Goal: Information Seeking & Learning: Learn about a topic

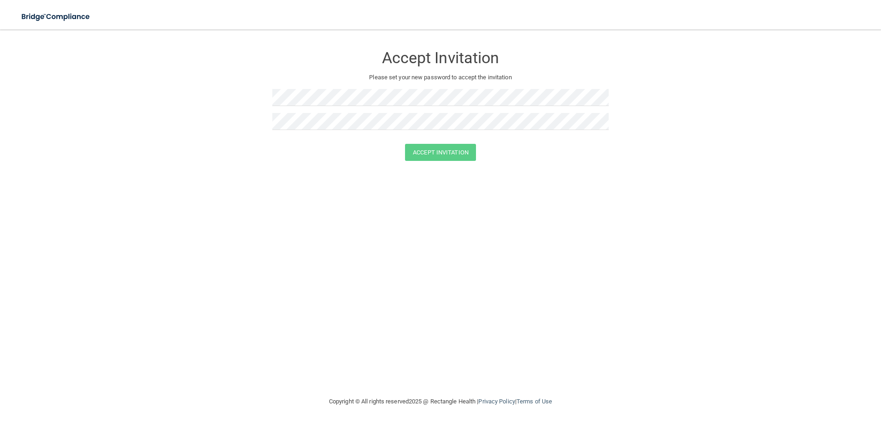
click at [298, 108] on div at bounding box center [440, 101] width 336 height 24
click at [240, 98] on form "Accept Invitation Please set your new password to accept the invitation Accept …" at bounding box center [440, 105] width 844 height 133
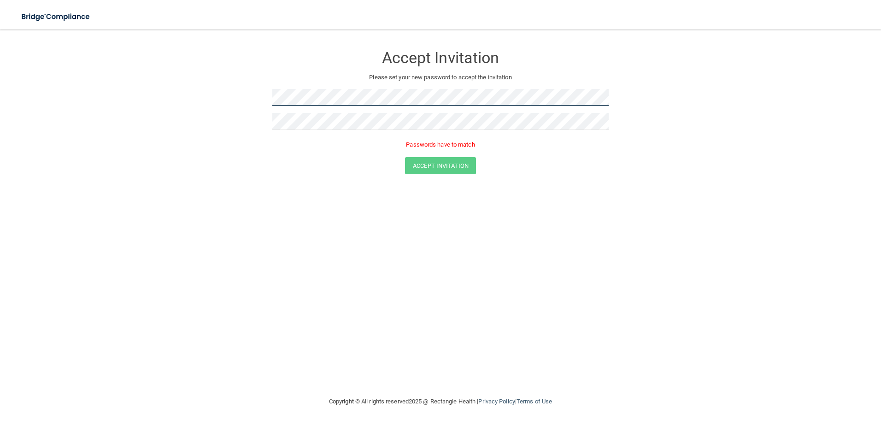
click at [255, 102] on form "Accept Invitation Please set your new password to accept the invitation Passwor…" at bounding box center [440, 112] width 844 height 146
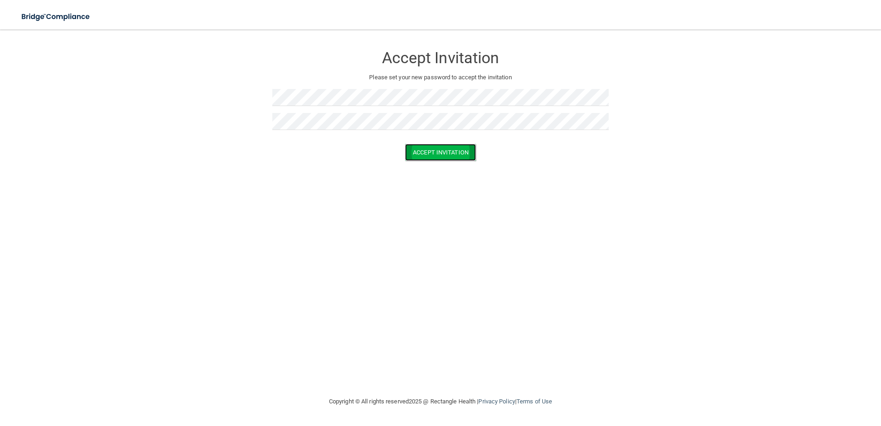
click at [445, 152] on button "Accept Invitation" at bounding box center [440, 152] width 71 height 17
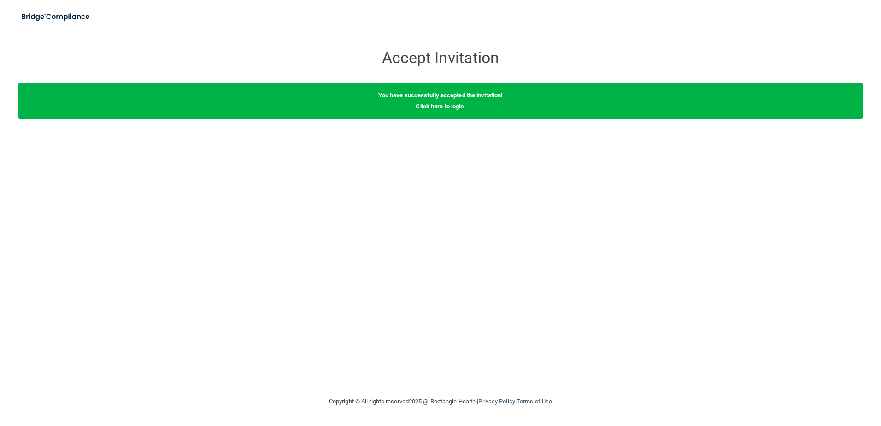
click at [449, 106] on link "Click here to login" at bounding box center [440, 106] width 48 height 7
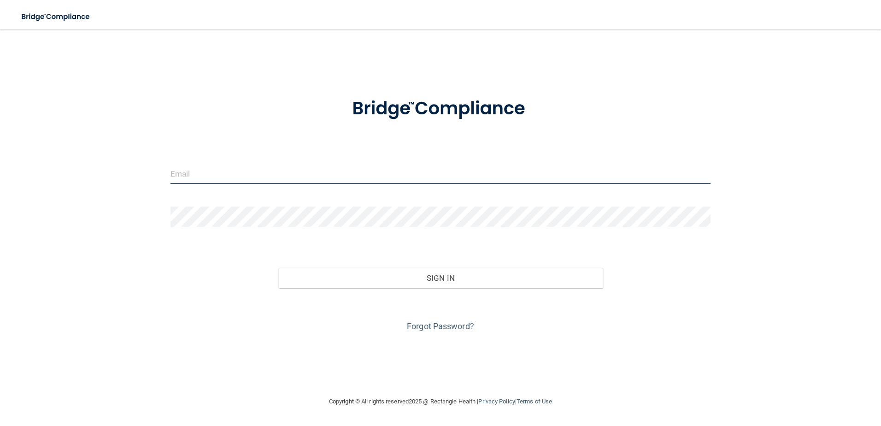
type input "[EMAIL_ADDRESS][DOMAIN_NAME]"
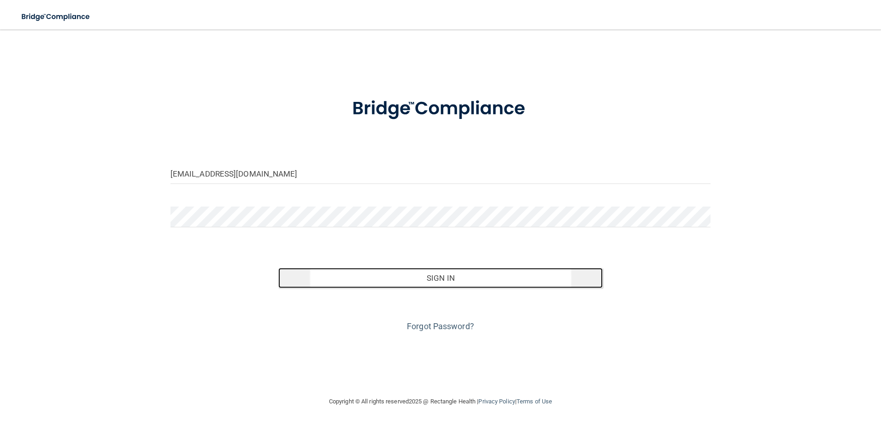
click at [440, 275] on button "Sign In" at bounding box center [440, 278] width 324 height 20
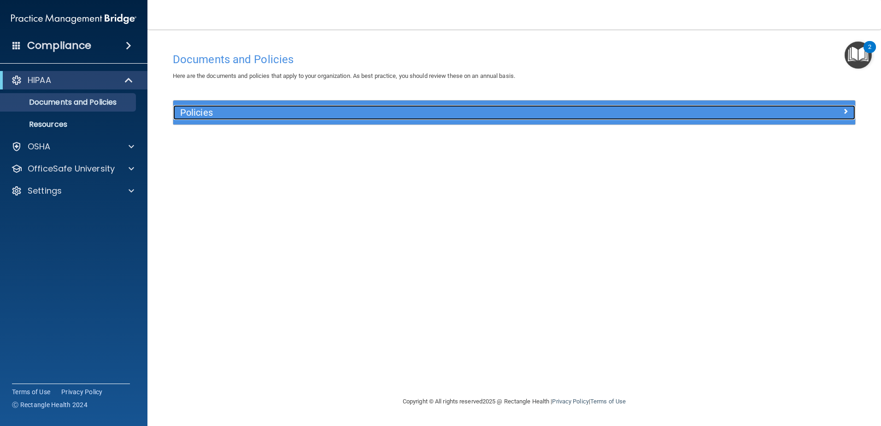
click at [846, 110] on span at bounding box center [846, 110] width 6 height 11
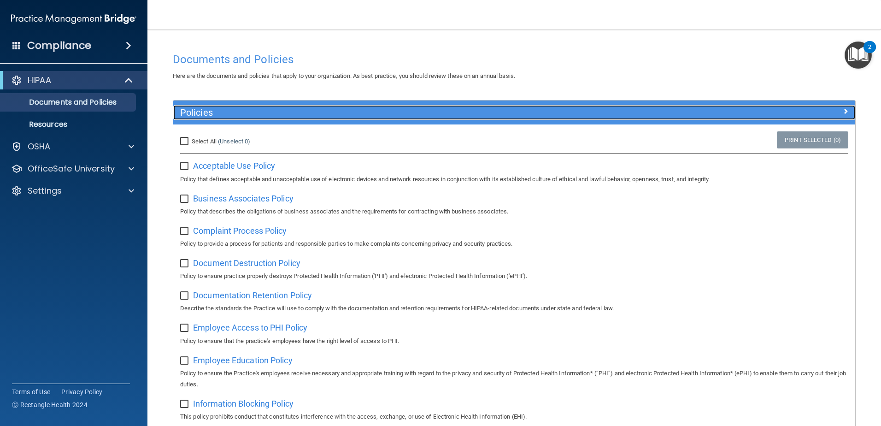
click at [843, 109] on span at bounding box center [846, 110] width 6 height 11
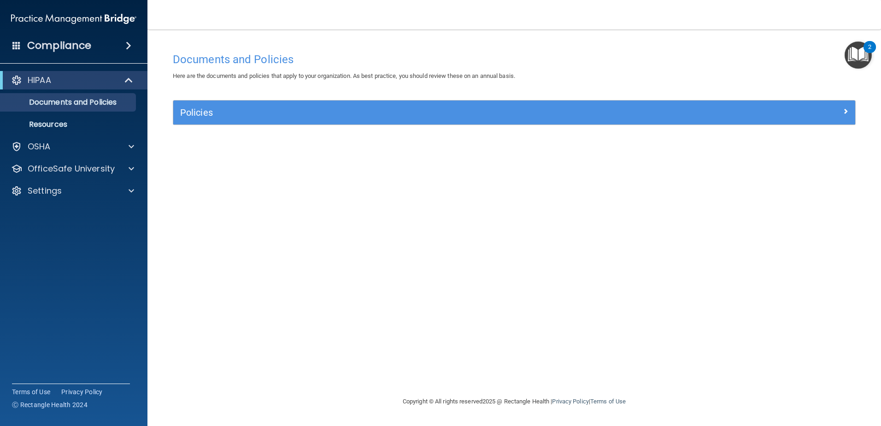
click at [858, 56] on img "Open Resource Center, 2 new notifications" at bounding box center [857, 54] width 27 height 27
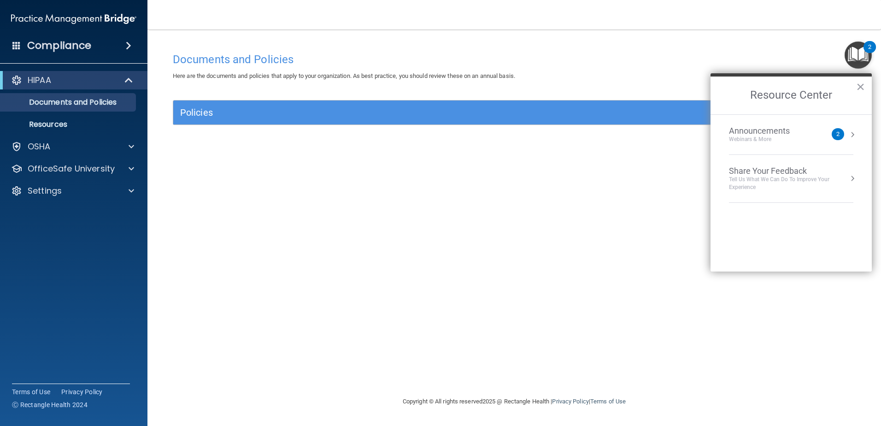
click at [733, 46] on div "Documents and Policies Here are the documents and policies that apply to your o…" at bounding box center [514, 213] width 697 height 348
click at [856, 87] on button "×" at bounding box center [860, 86] width 9 height 15
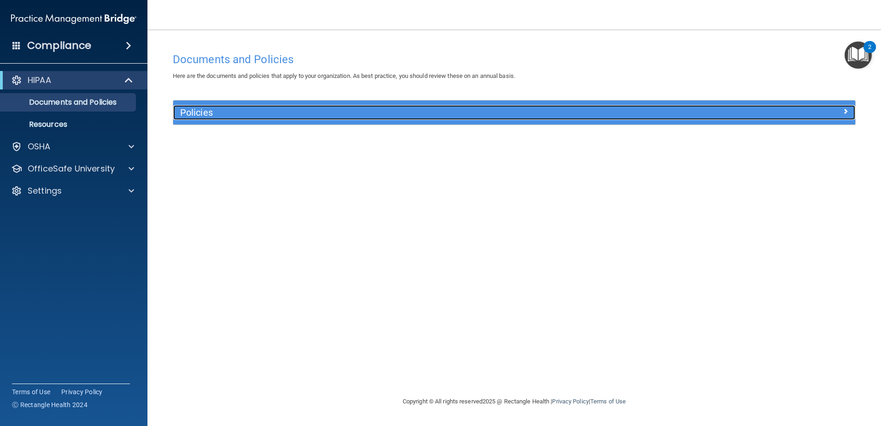
click at [843, 109] on span at bounding box center [846, 110] width 6 height 11
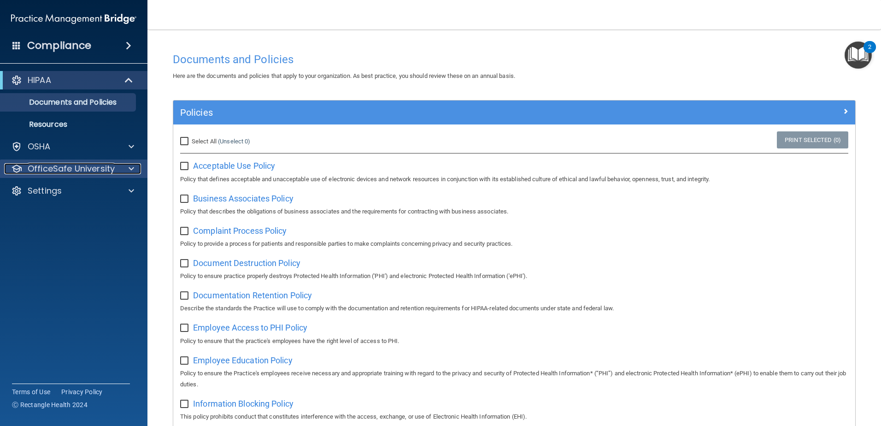
click at [125, 167] on div at bounding box center [129, 168] width 23 height 11
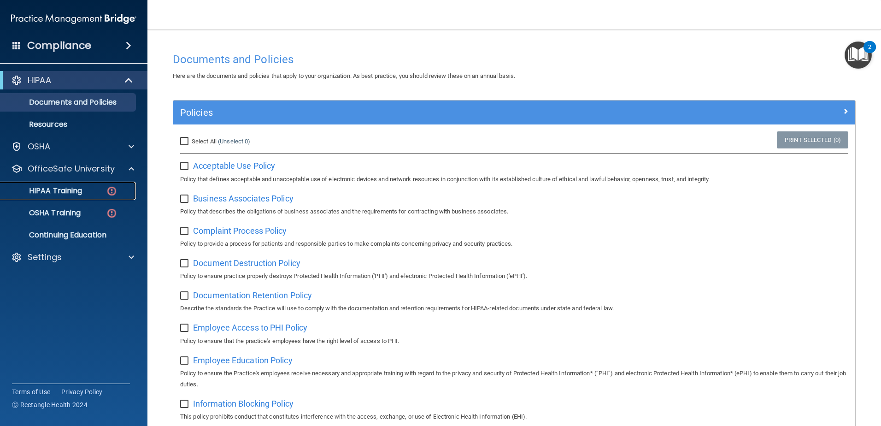
click at [78, 189] on p "HIPAA Training" at bounding box center [44, 190] width 76 height 9
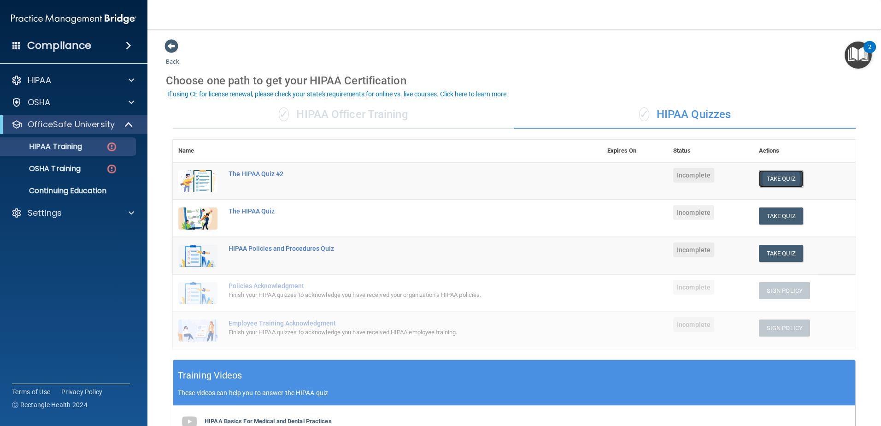
click at [774, 179] on button "Take Quiz" at bounding box center [781, 178] width 44 height 17
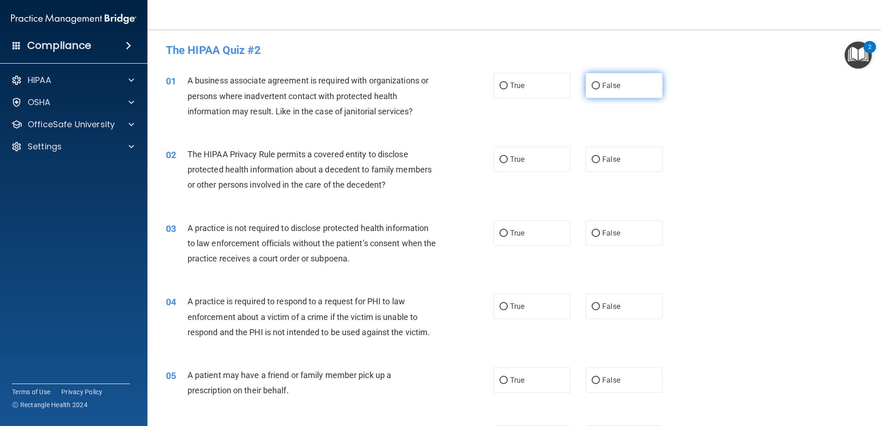
click at [592, 85] on input "False" at bounding box center [596, 85] width 8 height 7
radio input "true"
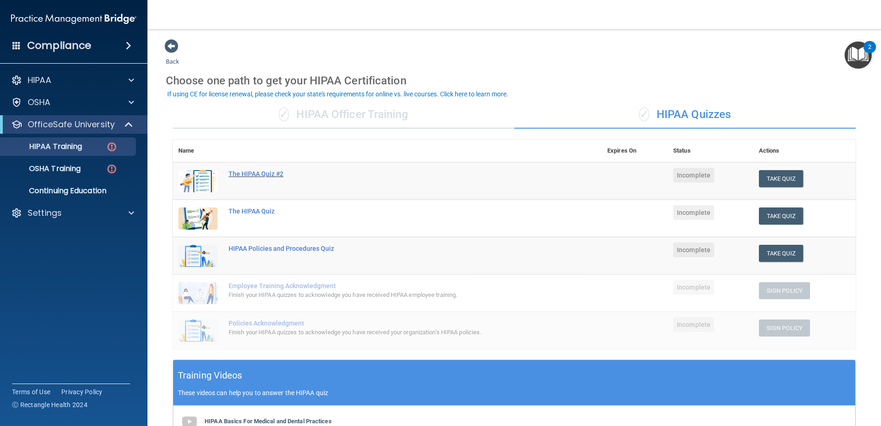
click at [268, 172] on div "The HIPAA Quiz #2" at bounding box center [391, 173] width 327 height 7
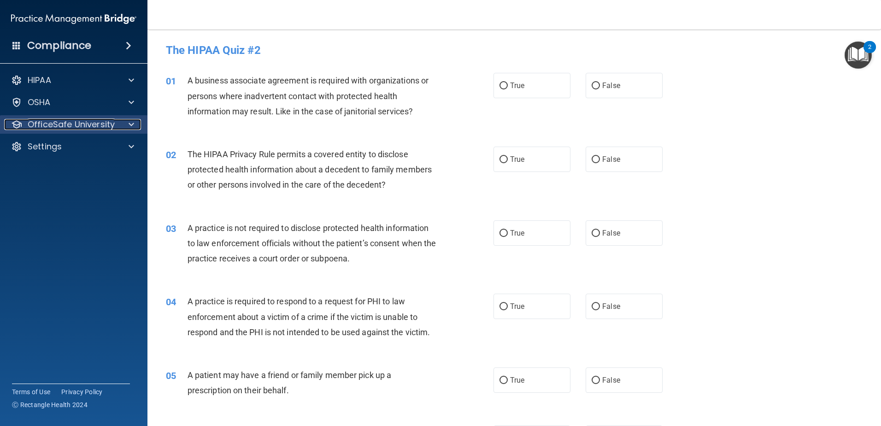
click at [113, 124] on p "OfficeSafe University" at bounding box center [71, 124] width 87 height 11
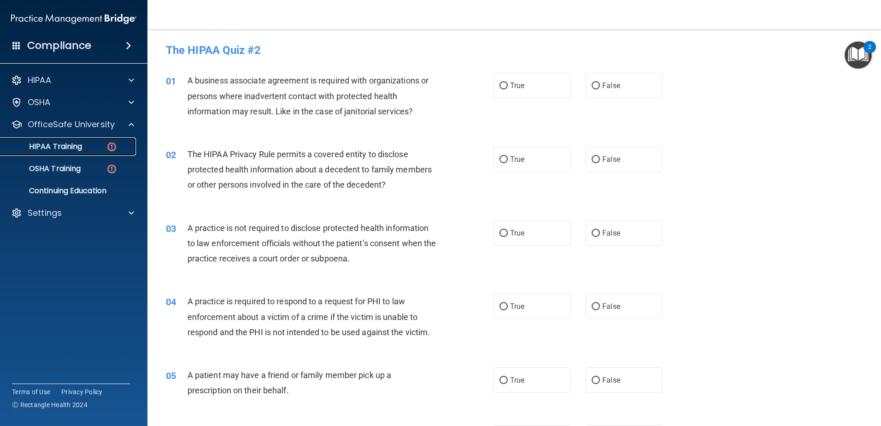
click at [84, 142] on div "HIPAA Training" at bounding box center [69, 146] width 126 height 9
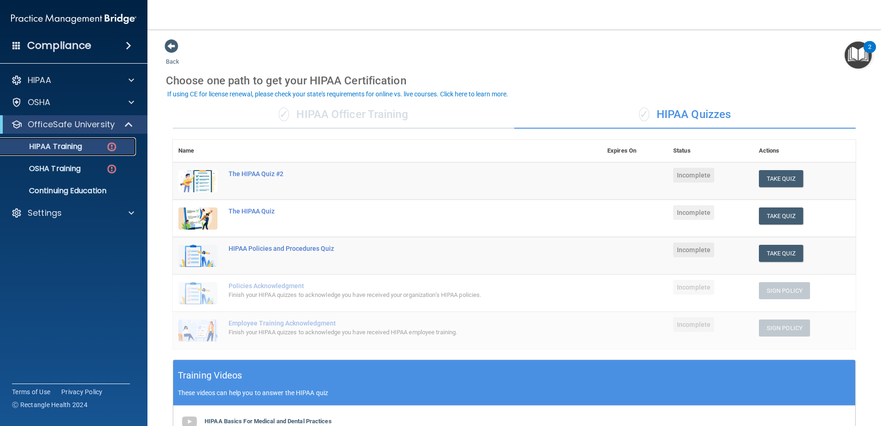
click at [52, 142] on p "HIPAA Training" at bounding box center [44, 146] width 76 height 9
click at [240, 170] on div "The HIPAA Quiz #2" at bounding box center [391, 173] width 327 height 7
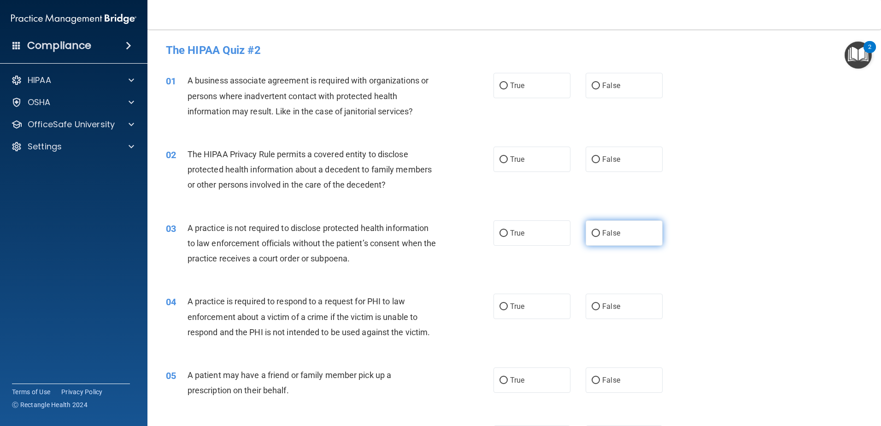
click at [592, 232] on input "False" at bounding box center [596, 233] width 8 height 7
radio input "true"
click at [592, 83] on input "False" at bounding box center [596, 85] width 8 height 7
radio input "true"
click at [502, 160] on input "True" at bounding box center [503, 159] width 8 height 7
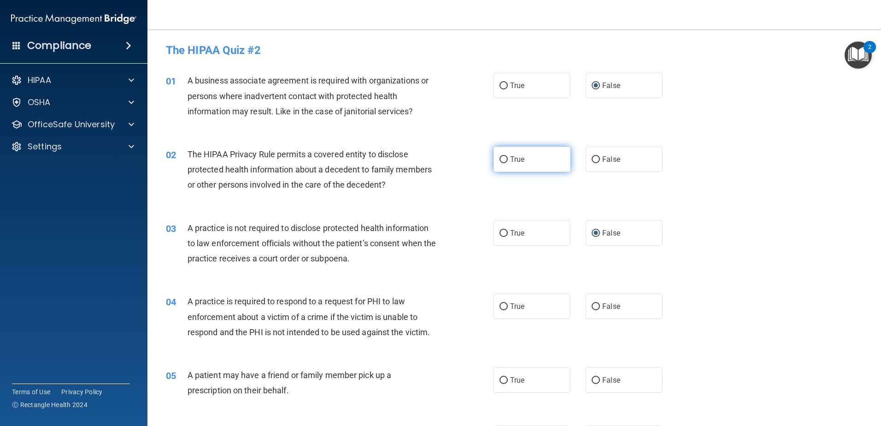
radio input "true"
click at [499, 305] on input "True" at bounding box center [503, 306] width 8 height 7
radio input "true"
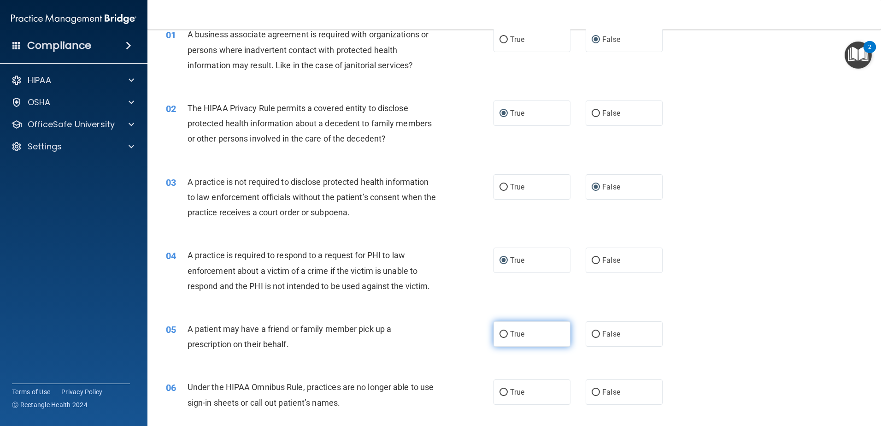
click at [499, 335] on input "True" at bounding box center [503, 334] width 8 height 7
radio input "true"
click at [592, 392] on input "False" at bounding box center [596, 392] width 8 height 7
radio input "true"
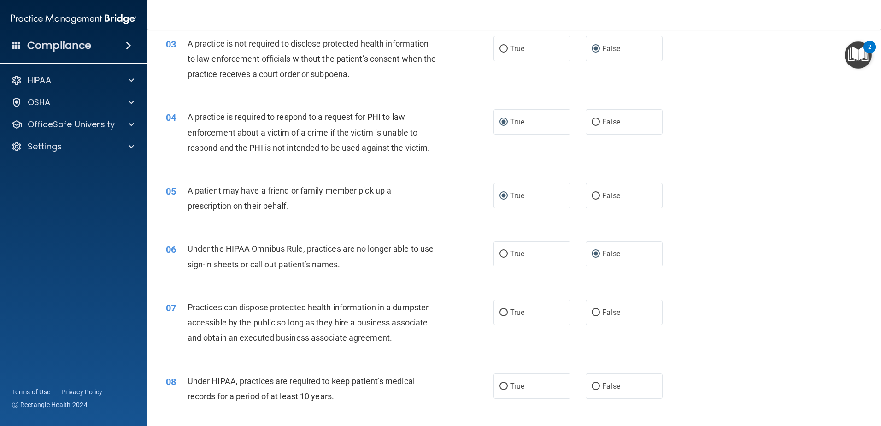
scroll to position [276, 0]
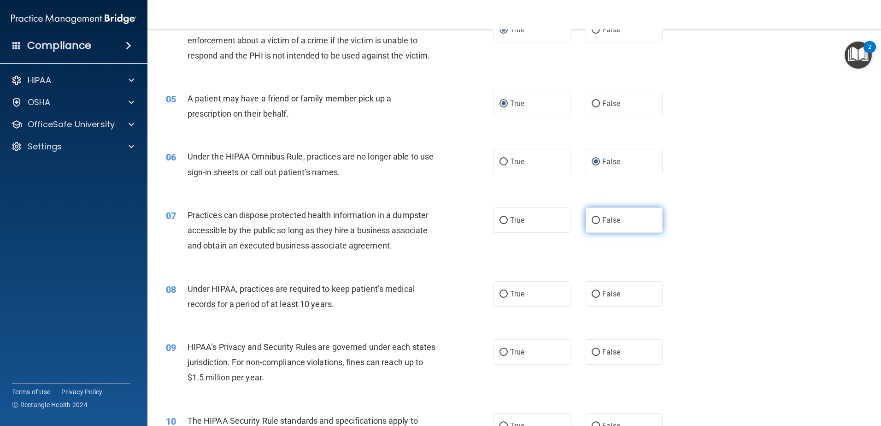
click at [592, 220] on input "False" at bounding box center [596, 220] width 8 height 7
radio input "true"
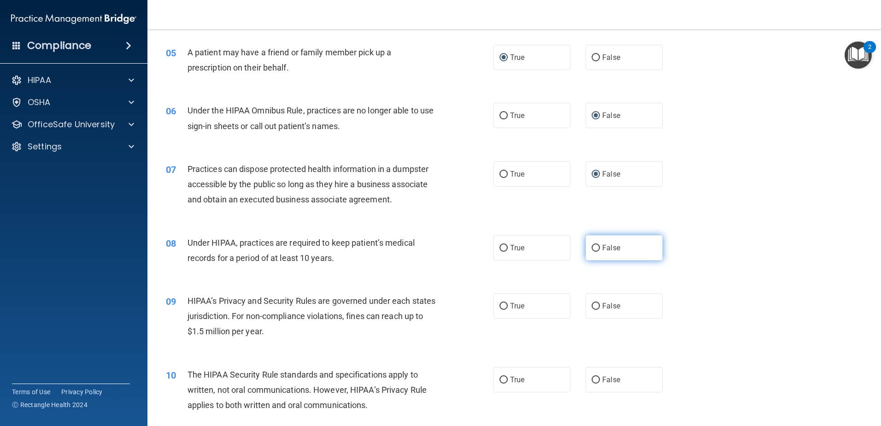
click at [594, 246] on input "False" at bounding box center [596, 248] width 8 height 7
radio input "true"
click at [591, 312] on label "False" at bounding box center [624, 305] width 77 height 25
click at [592, 310] on input "False" at bounding box center [596, 306] width 8 height 7
radio input "true"
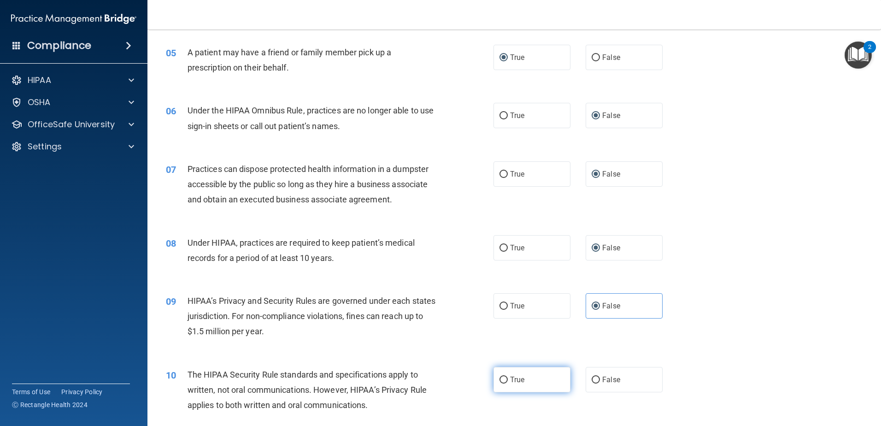
click at [499, 380] on input "True" at bounding box center [503, 379] width 8 height 7
radio input "true"
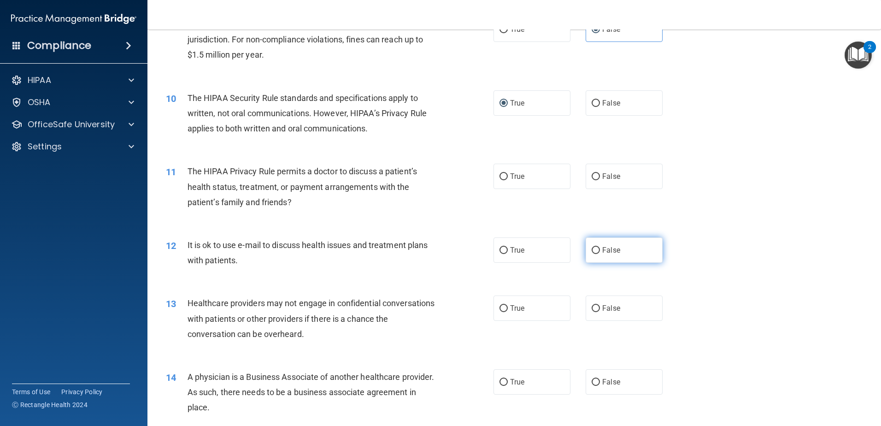
scroll to position [645, 0]
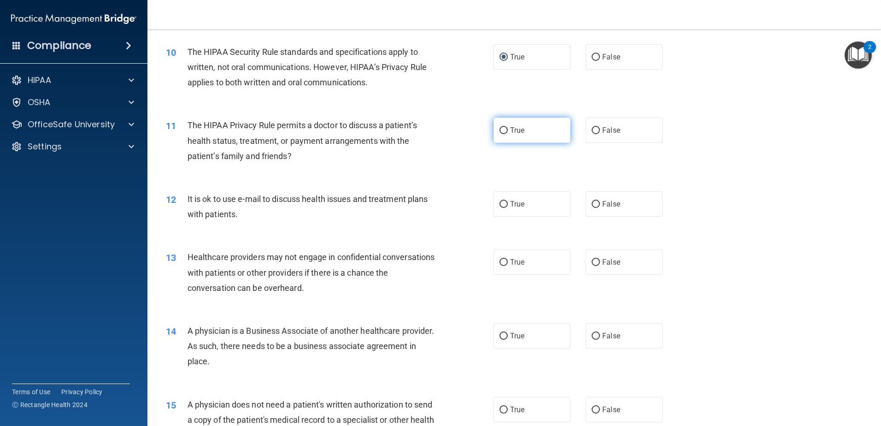
click at [499, 134] on input "True" at bounding box center [503, 130] width 8 height 7
radio input "true"
click at [501, 203] on input "True" at bounding box center [503, 204] width 8 height 7
radio input "true"
click at [592, 264] on input "False" at bounding box center [596, 262] width 8 height 7
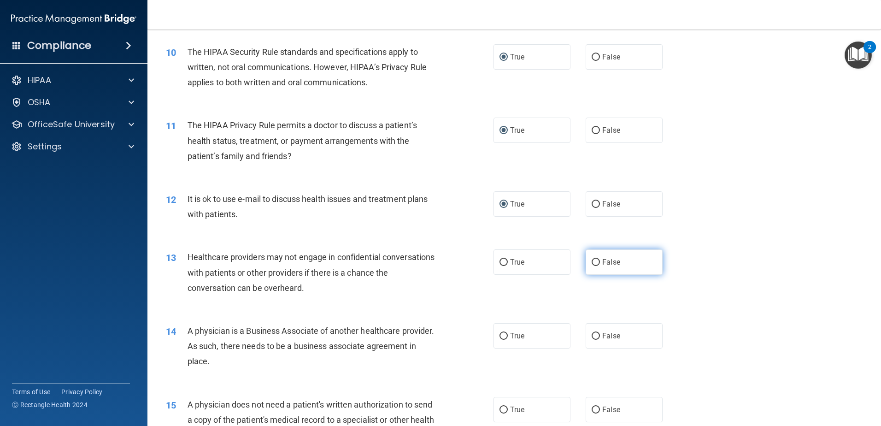
radio input "true"
click at [592, 337] on input "False" at bounding box center [596, 336] width 8 height 7
radio input "true"
click at [502, 409] on input "True" at bounding box center [503, 409] width 8 height 7
radio input "true"
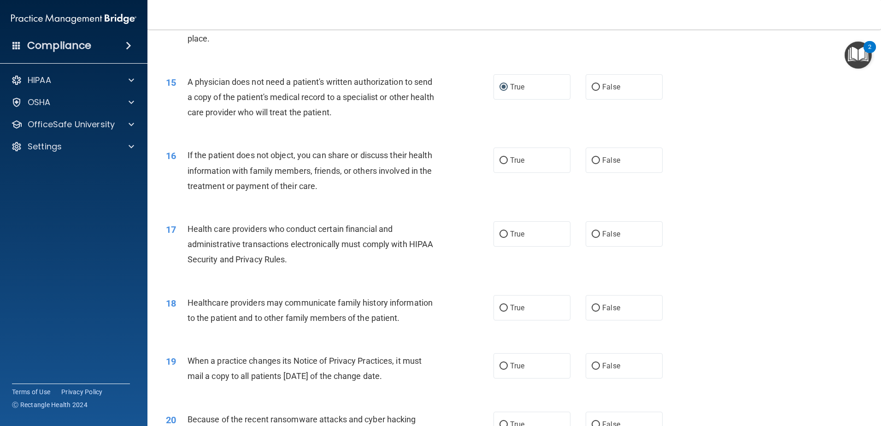
scroll to position [1013, 0]
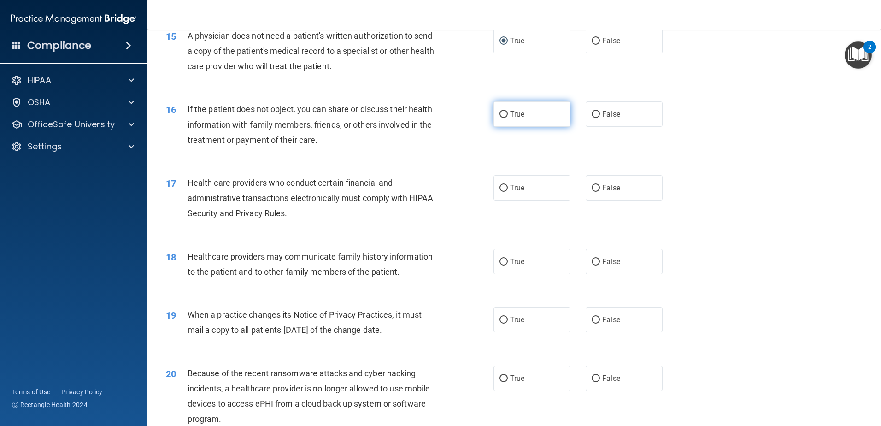
click at [503, 115] on input "True" at bounding box center [503, 114] width 8 height 7
radio input "true"
click at [499, 189] on input "True" at bounding box center [503, 188] width 8 height 7
radio input "true"
click at [593, 262] on input "False" at bounding box center [596, 261] width 8 height 7
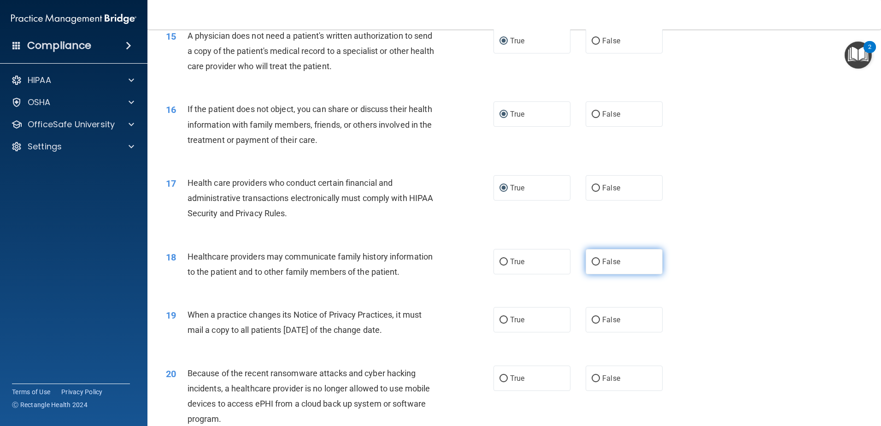
radio input "true"
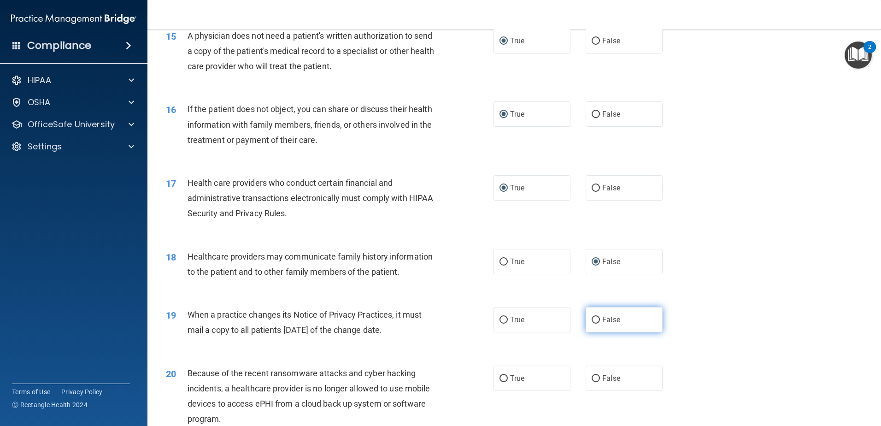
click at [592, 317] on input "False" at bounding box center [596, 319] width 8 height 7
radio input "true"
click at [594, 377] on input "False" at bounding box center [596, 378] width 8 height 7
radio input "true"
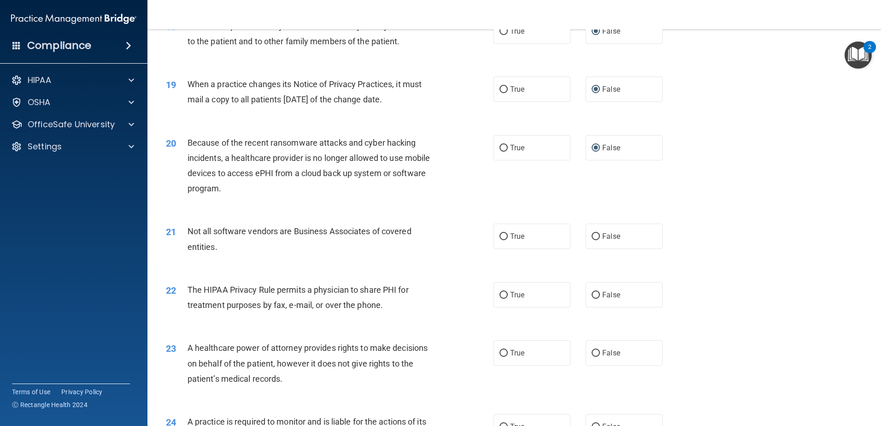
scroll to position [1336, 0]
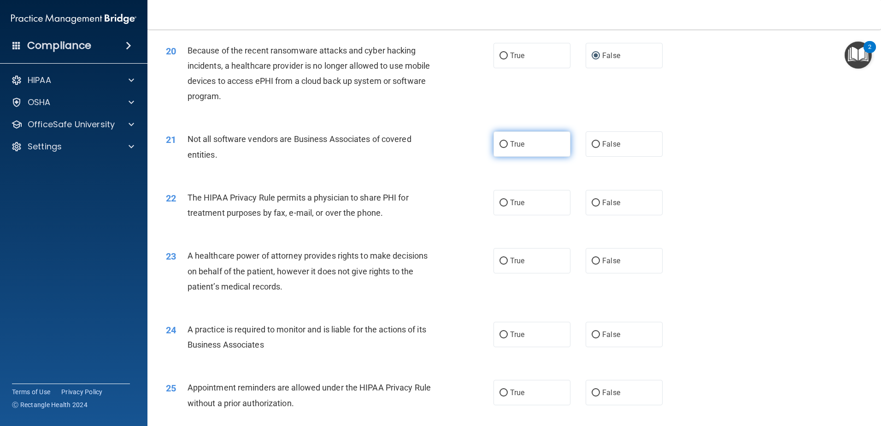
click at [501, 143] on input "True" at bounding box center [503, 144] width 8 height 7
radio input "true"
click at [502, 203] on input "True" at bounding box center [503, 202] width 8 height 7
radio input "true"
click at [593, 259] on input "False" at bounding box center [596, 261] width 8 height 7
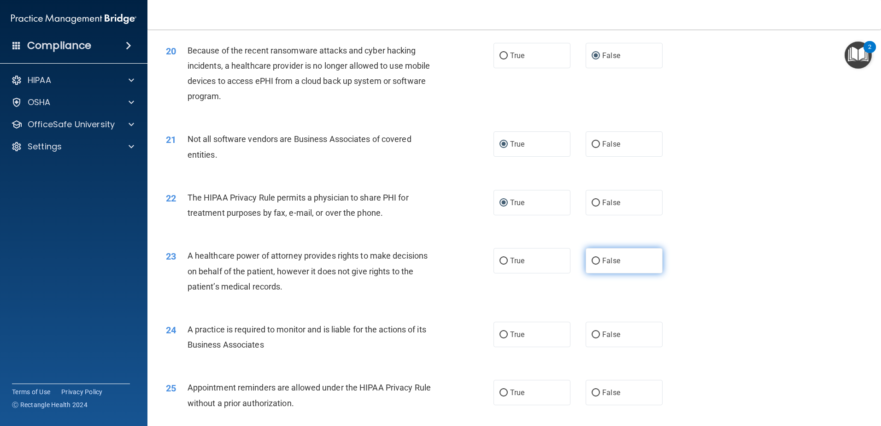
radio input "true"
click at [592, 331] on input "False" at bounding box center [596, 334] width 8 height 7
radio input "true"
click at [501, 393] on input "True" at bounding box center [503, 392] width 8 height 7
radio input "true"
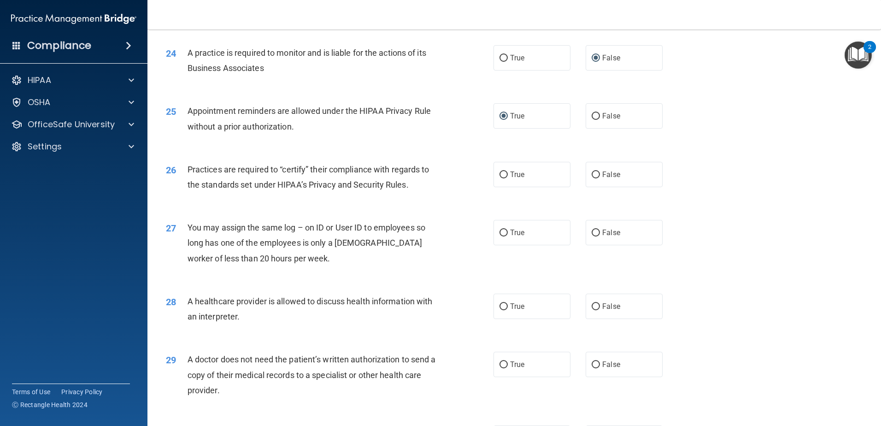
scroll to position [1658, 0]
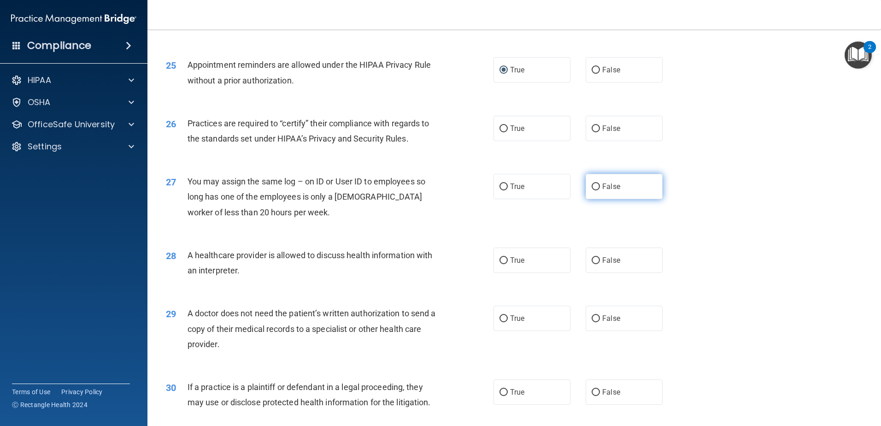
click at [592, 186] on input "False" at bounding box center [596, 186] width 8 height 7
radio input "true"
click at [592, 129] on input "False" at bounding box center [596, 128] width 8 height 7
radio input "true"
click at [500, 259] on input "True" at bounding box center [503, 260] width 8 height 7
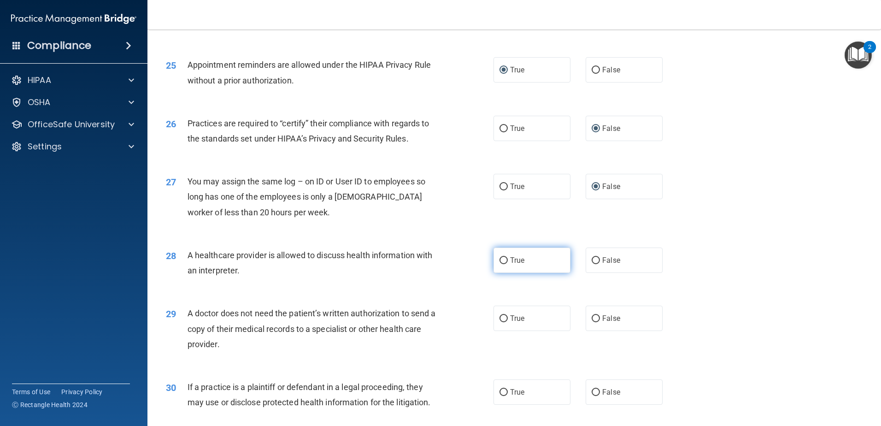
radio input "true"
click at [500, 322] on input "True" at bounding box center [503, 318] width 8 height 7
radio input "true"
click at [500, 390] on input "True" at bounding box center [503, 392] width 8 height 7
radio input "true"
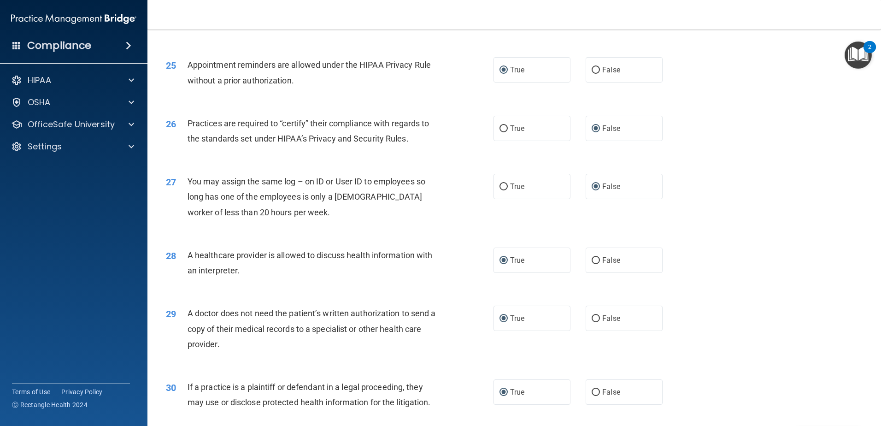
scroll to position [1719, 0]
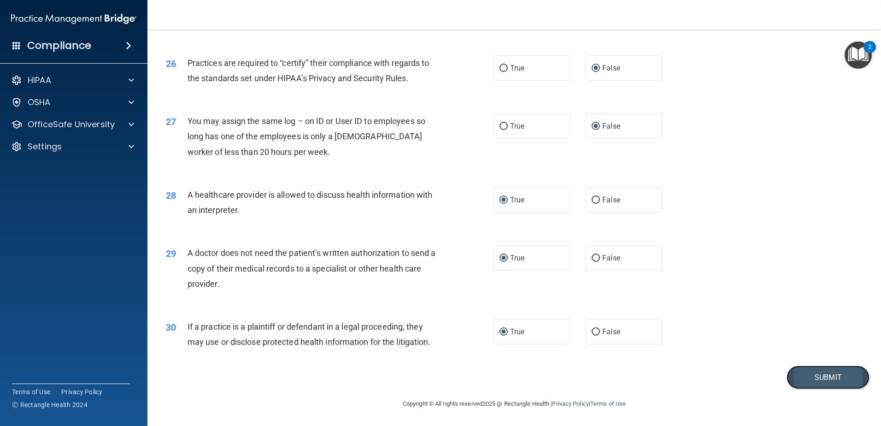
click at [815, 376] on button "Submit" at bounding box center [827, 376] width 83 height 23
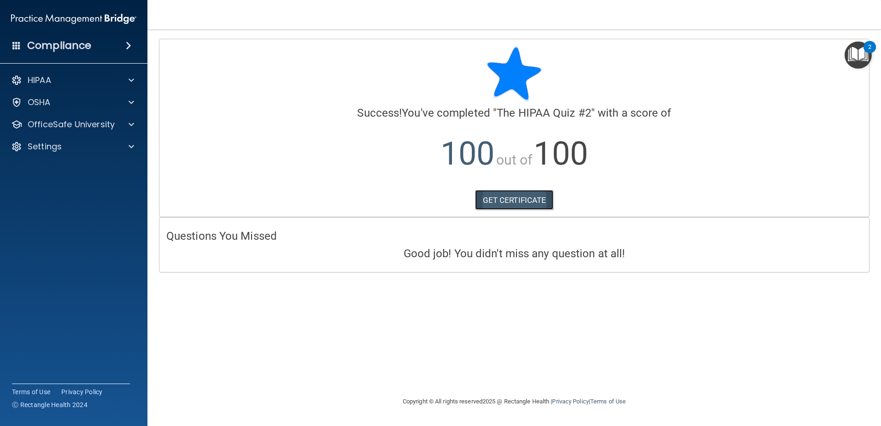
click at [511, 199] on link "GET CERTIFICATE" at bounding box center [514, 200] width 79 height 20
click at [128, 123] on div at bounding box center [129, 124] width 23 height 11
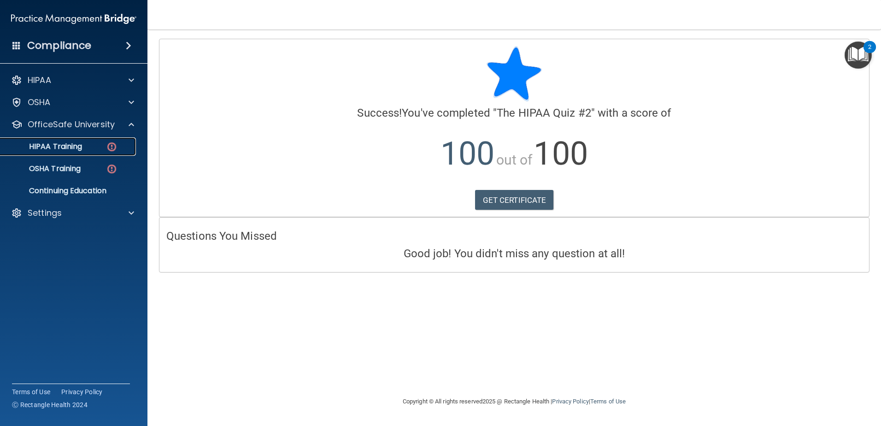
click at [94, 145] on div "HIPAA Training" at bounding box center [69, 146] width 126 height 9
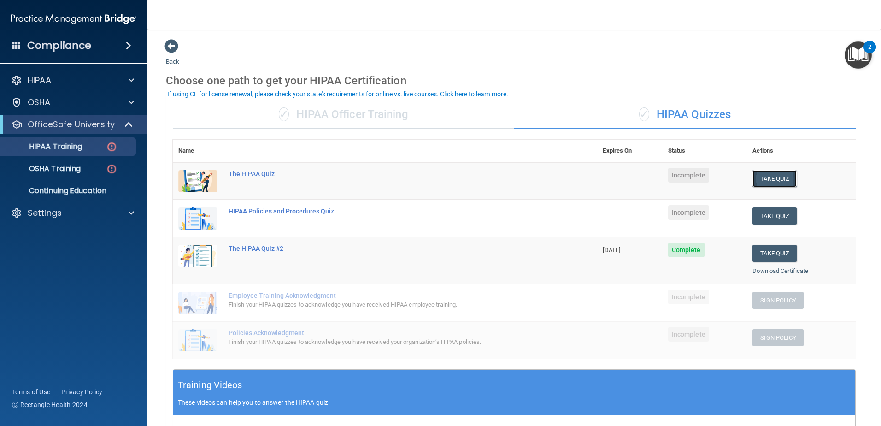
click at [764, 177] on button "Take Quiz" at bounding box center [774, 178] width 44 height 17
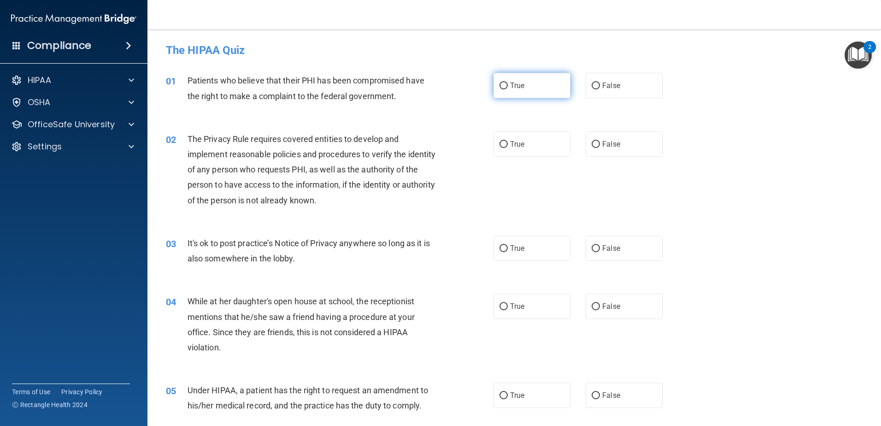
click at [499, 85] on input "True" at bounding box center [503, 85] width 8 height 7
radio input "true"
click at [500, 145] on input "True" at bounding box center [503, 144] width 8 height 7
radio input "true"
click at [592, 248] on input "False" at bounding box center [596, 248] width 8 height 7
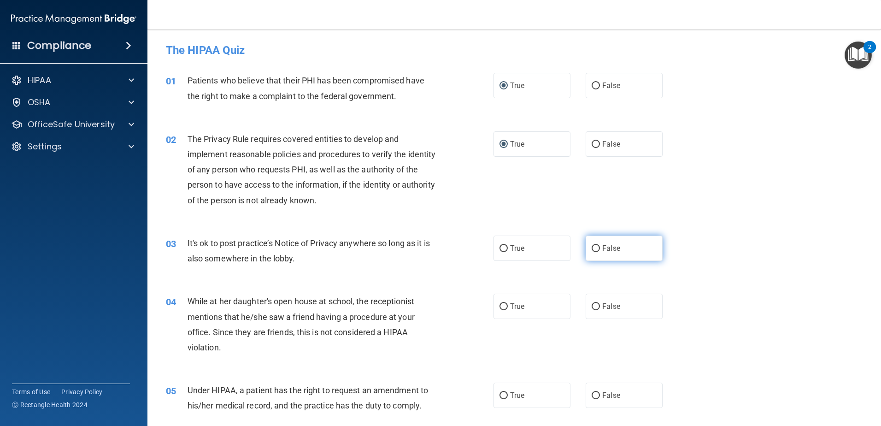
radio input "true"
click at [592, 305] on input "False" at bounding box center [596, 306] width 8 height 7
radio input "true"
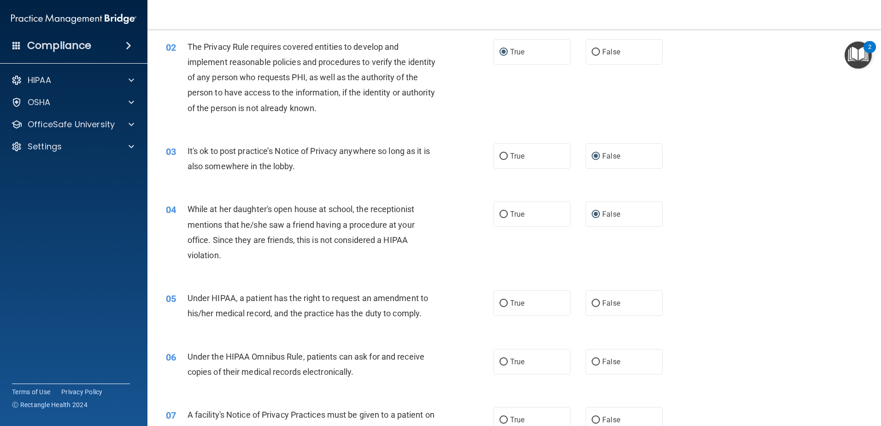
scroll to position [184, 0]
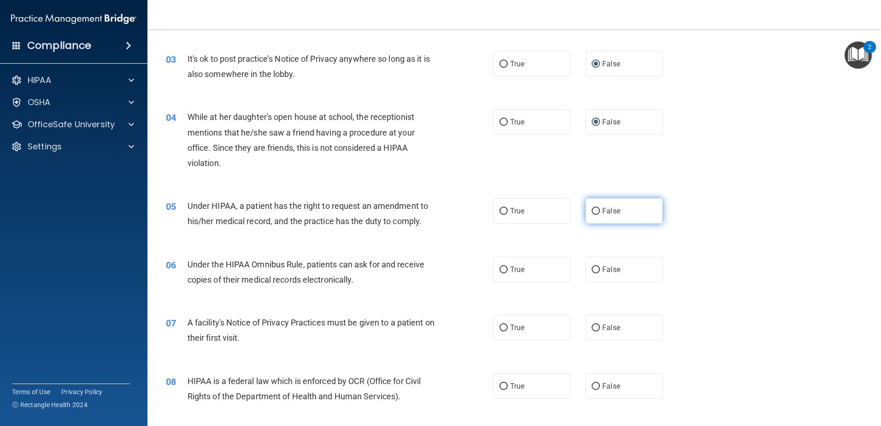
click at [593, 214] on input "False" at bounding box center [596, 211] width 8 height 7
radio input "true"
click at [500, 271] on input "True" at bounding box center [503, 269] width 8 height 7
radio input "true"
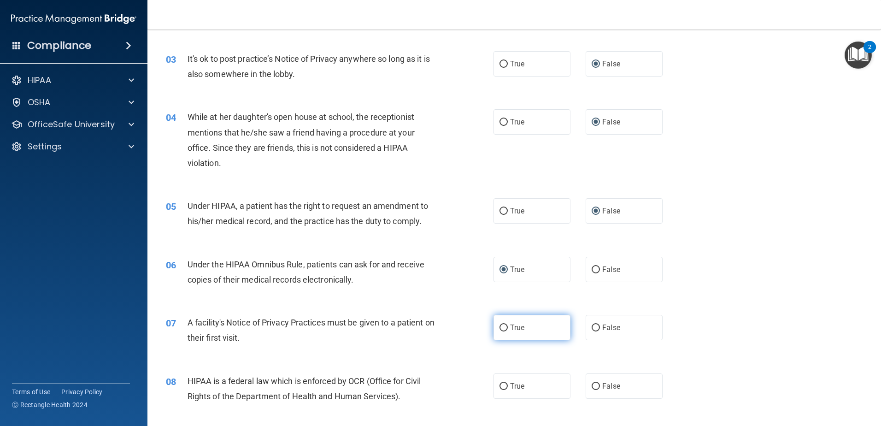
drag, startPoint x: 500, startPoint y: 325, endPoint x: 502, endPoint y: 335, distance: 10.3
click at [499, 325] on input "True" at bounding box center [503, 327] width 8 height 7
radio input "true"
click at [500, 385] on input "True" at bounding box center [503, 386] width 8 height 7
radio input "true"
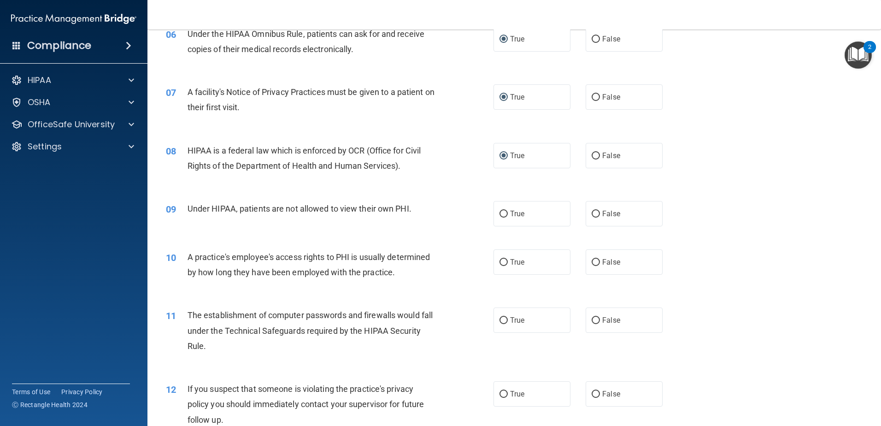
scroll to position [461, 0]
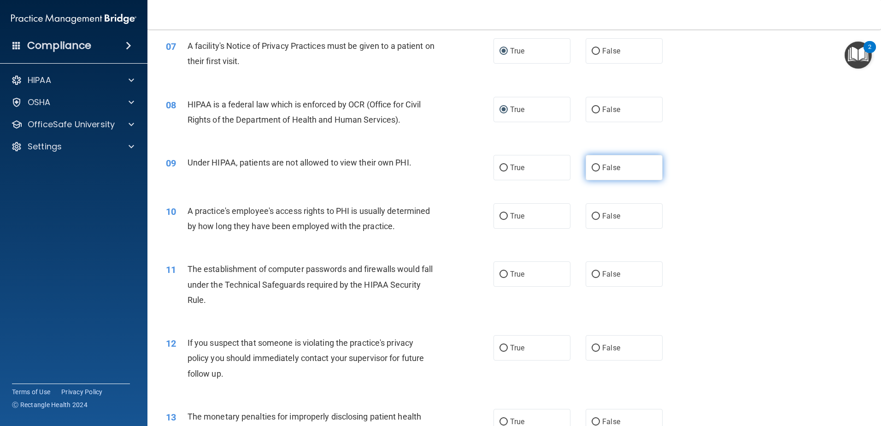
click at [592, 165] on input "False" at bounding box center [596, 167] width 8 height 7
radio input "true"
click at [592, 217] on input "False" at bounding box center [596, 216] width 8 height 7
radio input "true"
click at [499, 273] on input "True" at bounding box center [503, 274] width 8 height 7
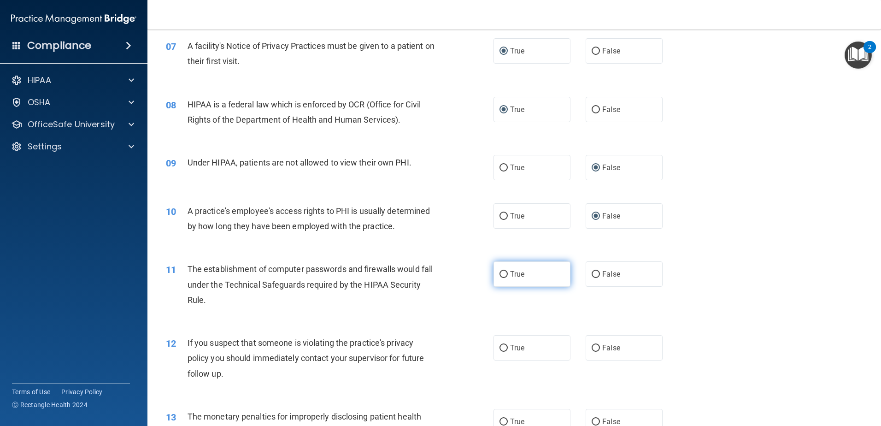
radio input "true"
click at [499, 273] on input "True" at bounding box center [503, 274] width 8 height 7
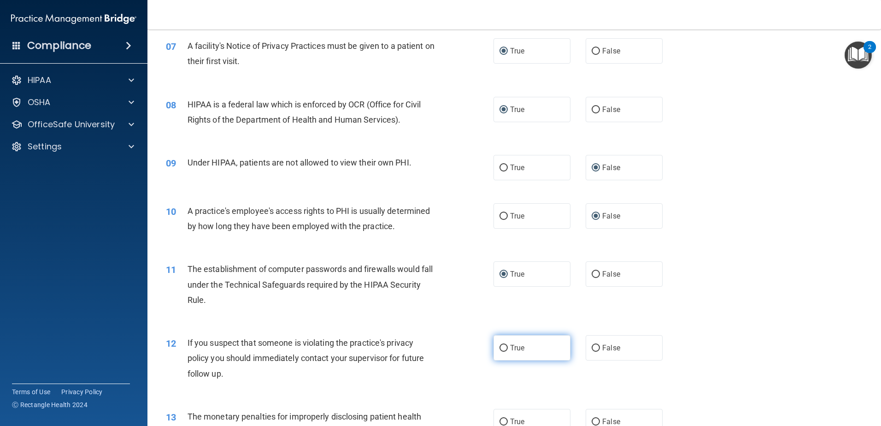
click at [503, 347] on input "True" at bounding box center [503, 348] width 8 height 7
radio input "true"
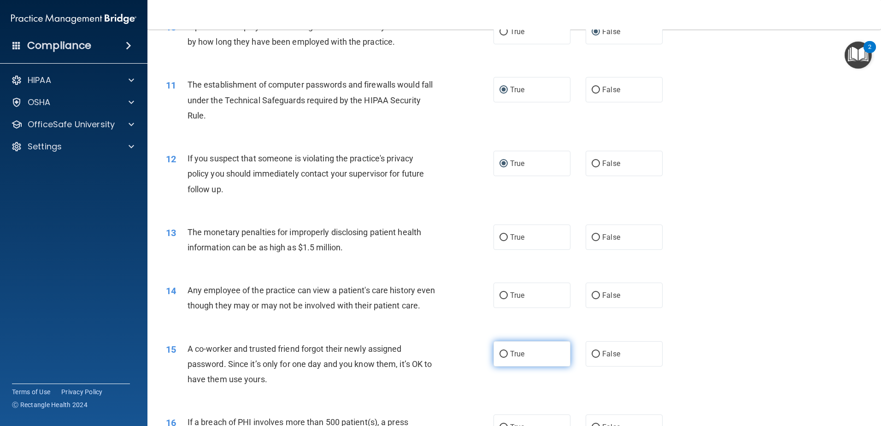
scroll to position [691, 0]
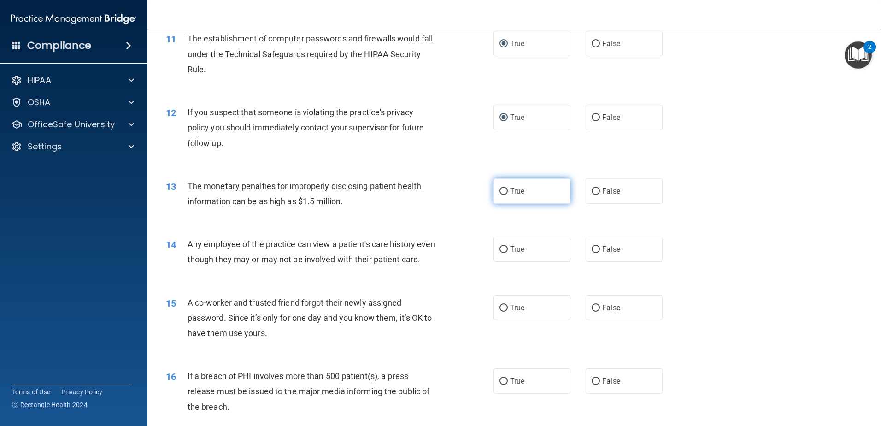
click at [499, 192] on input "True" at bounding box center [503, 191] width 8 height 7
radio input "true"
click at [593, 250] on input "False" at bounding box center [596, 249] width 8 height 7
radio input "true"
click at [592, 311] on input "False" at bounding box center [596, 308] width 8 height 7
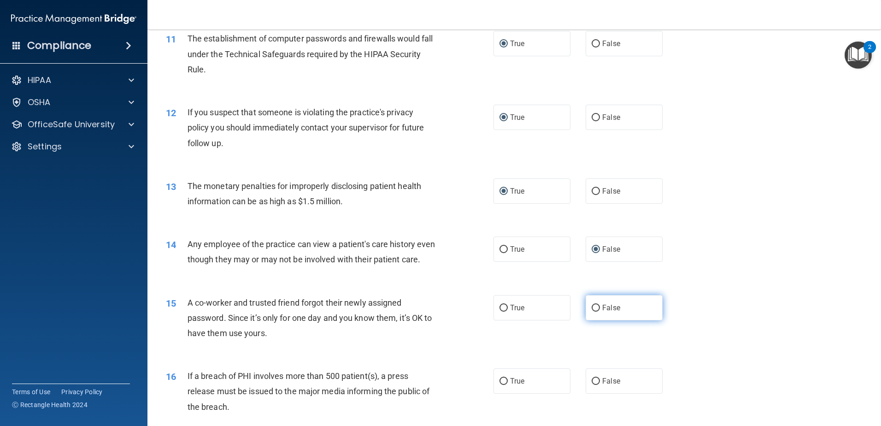
radio input "true"
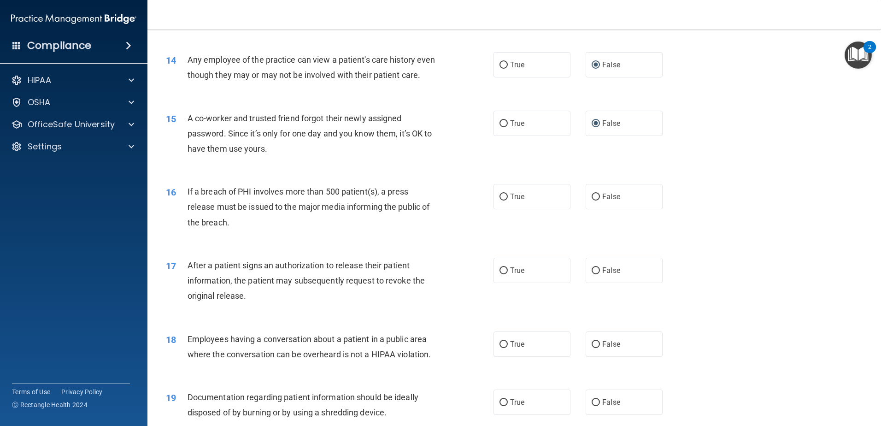
scroll to position [921, 0]
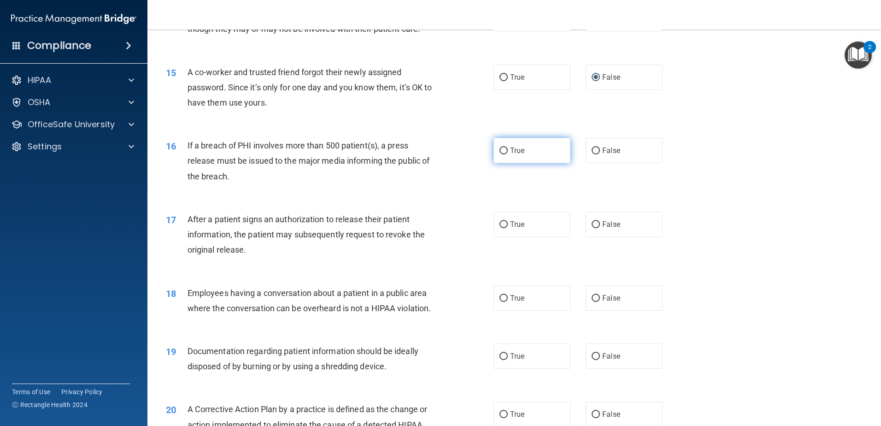
click at [502, 154] on input "True" at bounding box center [503, 150] width 8 height 7
radio input "true"
click at [500, 228] on input "True" at bounding box center [503, 224] width 8 height 7
radio input "true"
click at [592, 302] on input "False" at bounding box center [596, 298] width 8 height 7
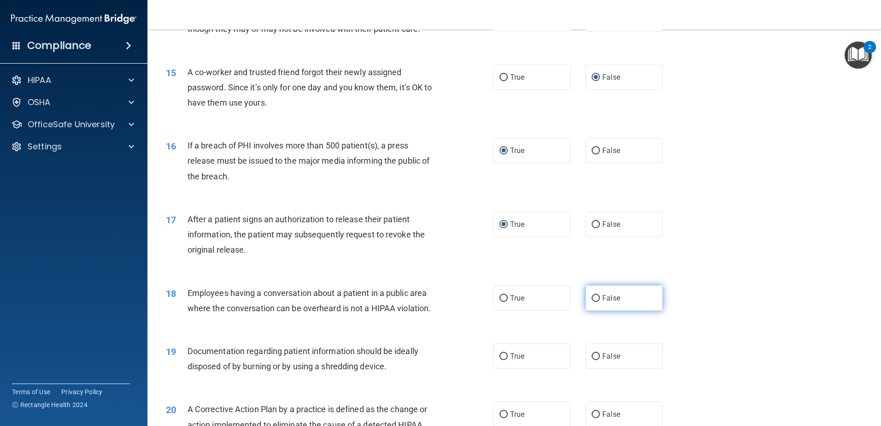
radio input "true"
click at [495, 369] on label "True" at bounding box center [531, 355] width 77 height 25
click at [499, 360] on input "True" at bounding box center [503, 356] width 8 height 7
radio input "true"
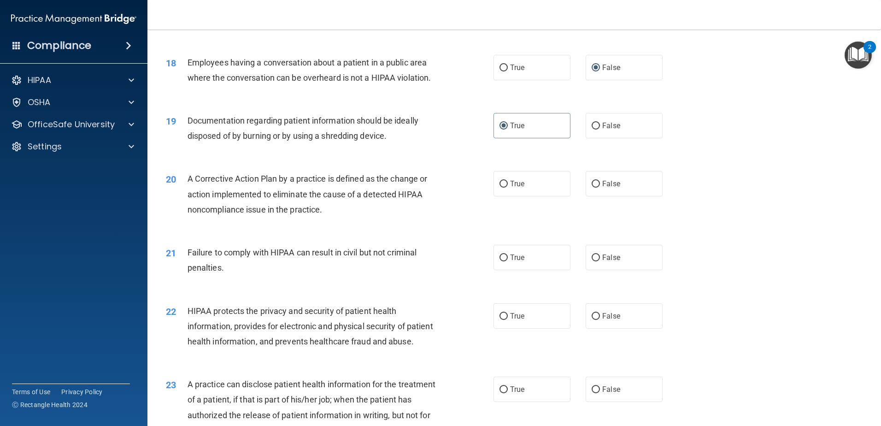
scroll to position [1198, 0]
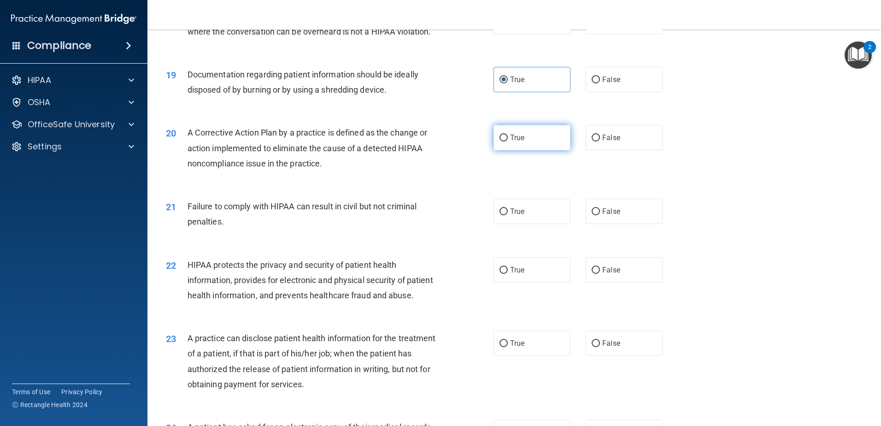
click at [499, 141] on input "True" at bounding box center [503, 138] width 8 height 7
radio input "true"
click at [592, 215] on input "False" at bounding box center [596, 211] width 8 height 7
radio input "true"
click at [501, 274] on input "True" at bounding box center [503, 270] width 8 height 7
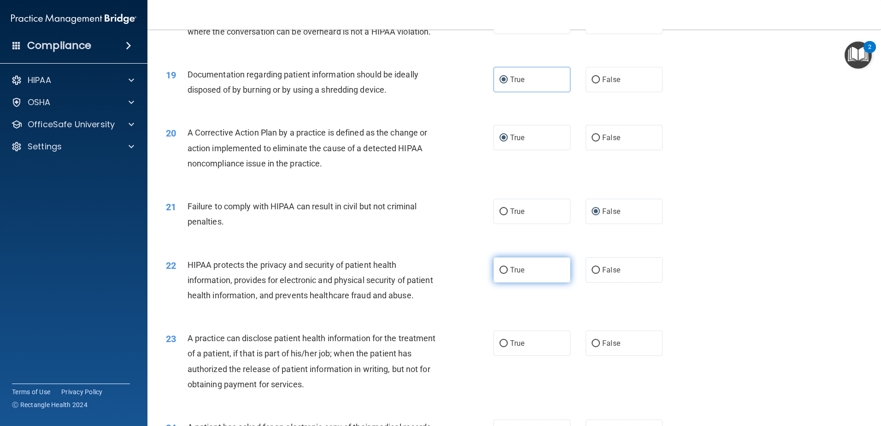
radio input "true"
click at [592, 347] on input "False" at bounding box center [596, 343] width 8 height 7
radio input "true"
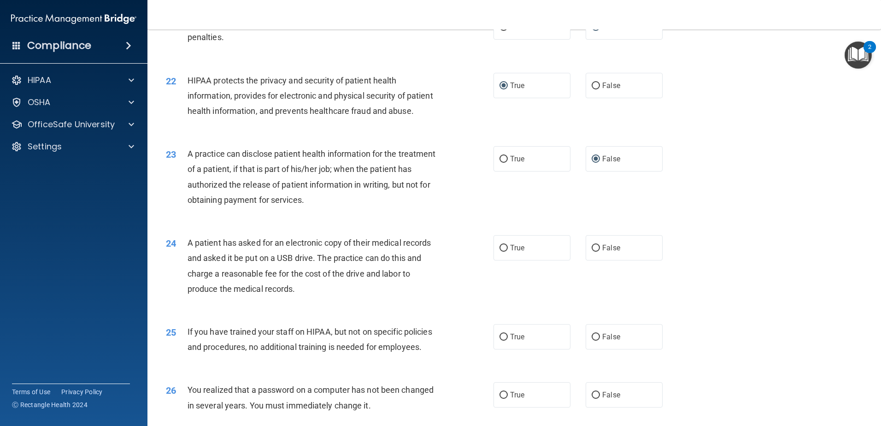
scroll to position [1428, 0]
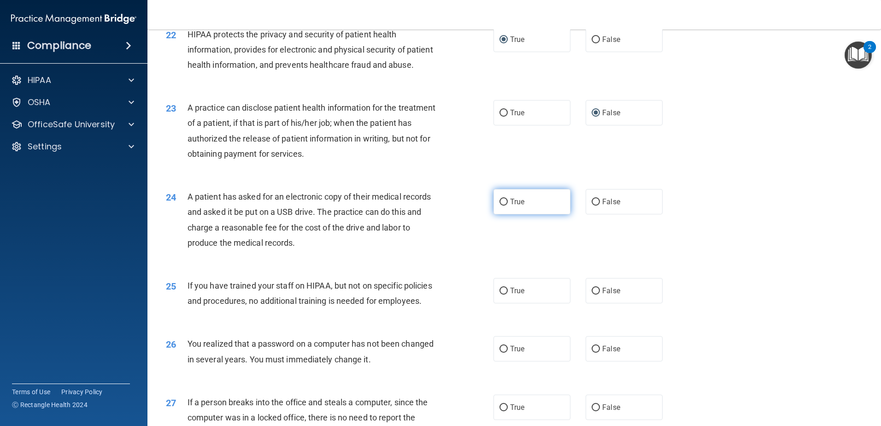
click at [505, 214] on label "True" at bounding box center [531, 201] width 77 height 25
click at [505, 205] on input "True" at bounding box center [503, 202] width 8 height 7
radio input "true"
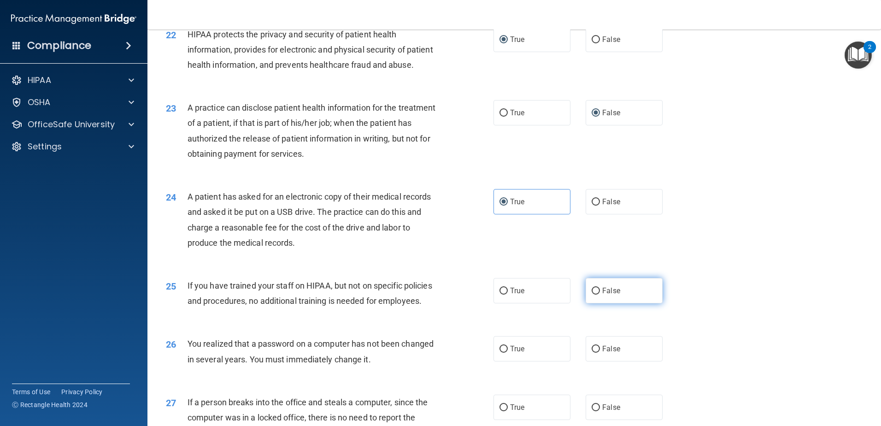
click at [592, 294] on input "False" at bounding box center [596, 290] width 8 height 7
radio input "true"
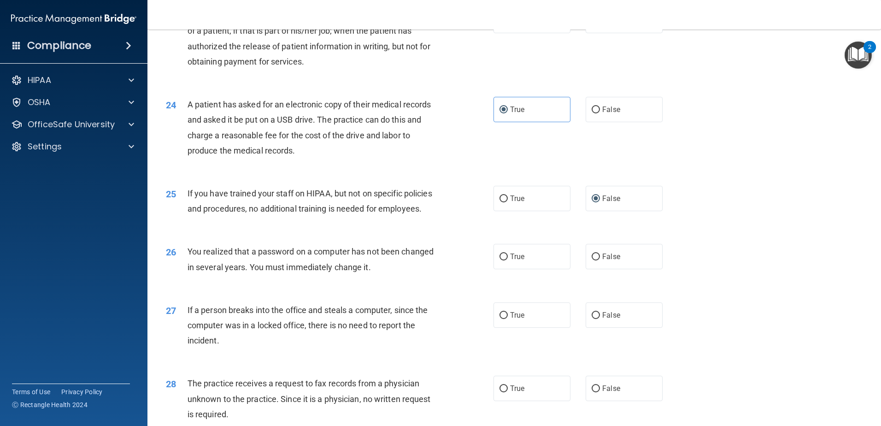
scroll to position [1566, 0]
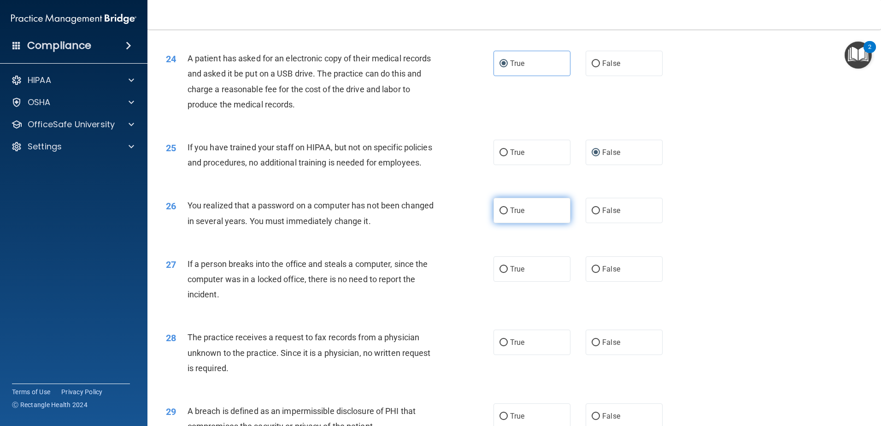
click at [495, 223] on label "True" at bounding box center [531, 210] width 77 height 25
click at [499, 214] on input "True" at bounding box center [503, 210] width 8 height 7
radio input "true"
click at [594, 273] on input "False" at bounding box center [596, 269] width 8 height 7
radio input "true"
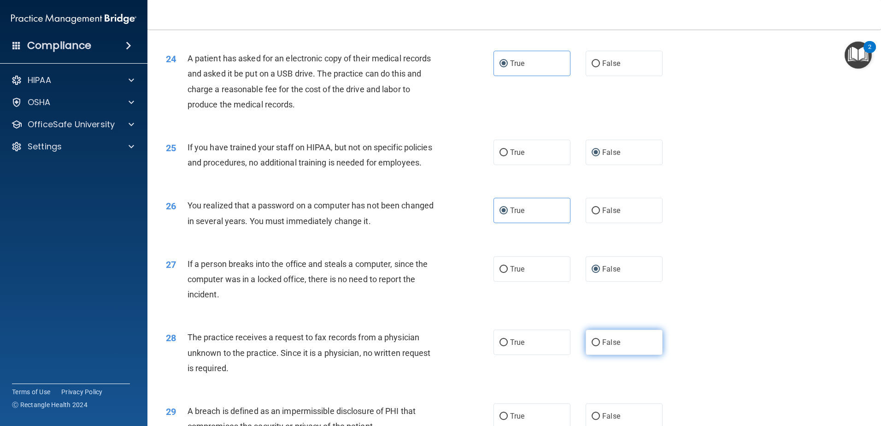
click at [595, 346] on input "False" at bounding box center [596, 342] width 8 height 7
radio input "true"
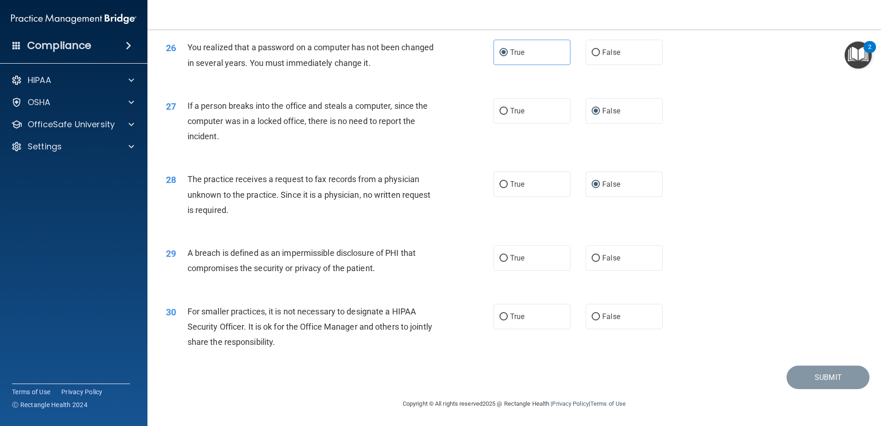
scroll to position [1770, 0]
click at [503, 259] on input "True" at bounding box center [503, 258] width 8 height 7
radio input "true"
click at [592, 316] on input "False" at bounding box center [596, 316] width 8 height 7
radio input "true"
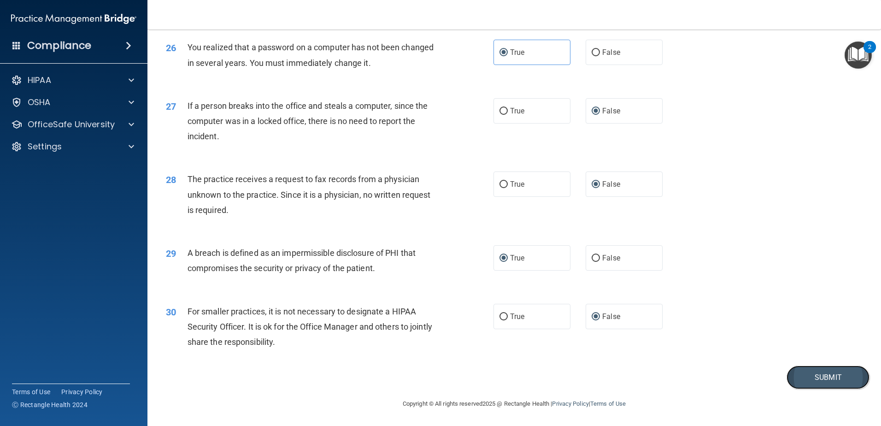
click at [815, 376] on button "Submit" at bounding box center [827, 376] width 83 height 23
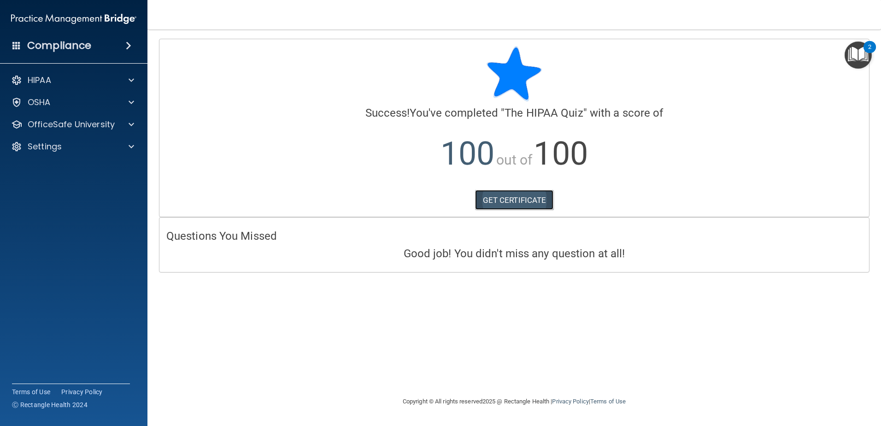
click at [521, 200] on link "GET CERTIFICATE" at bounding box center [514, 200] width 79 height 20
click at [103, 124] on p "OfficeSafe University" at bounding box center [71, 124] width 87 height 11
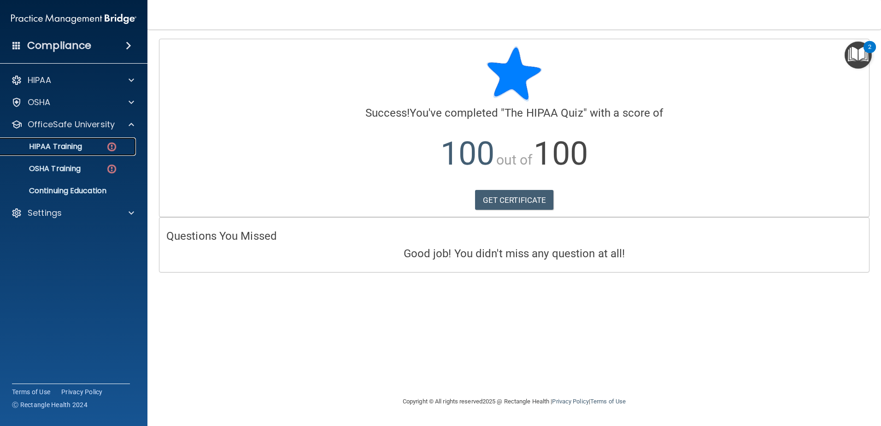
click at [101, 143] on div "HIPAA Training" at bounding box center [69, 146] width 126 height 9
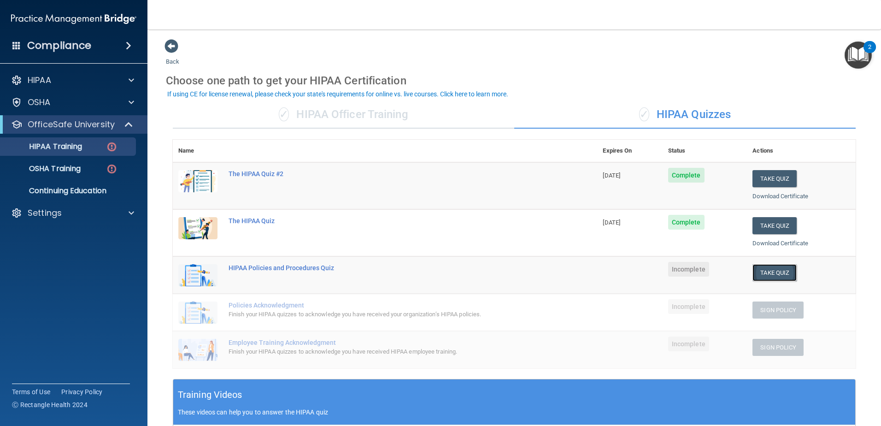
click at [767, 272] on button "Take Quiz" at bounding box center [774, 272] width 44 height 17
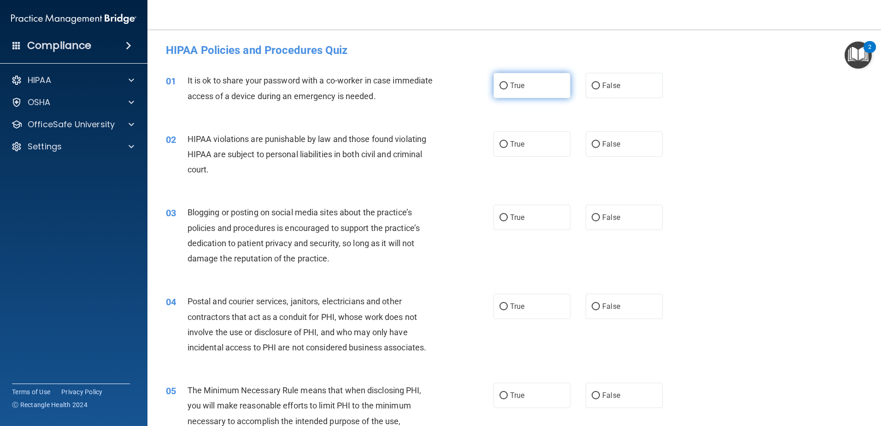
click at [499, 88] on input "True" at bounding box center [503, 85] width 8 height 7
radio input "true"
click at [597, 87] on label "False" at bounding box center [624, 85] width 77 height 25
click at [597, 87] on input "False" at bounding box center [596, 85] width 8 height 7
radio input "true"
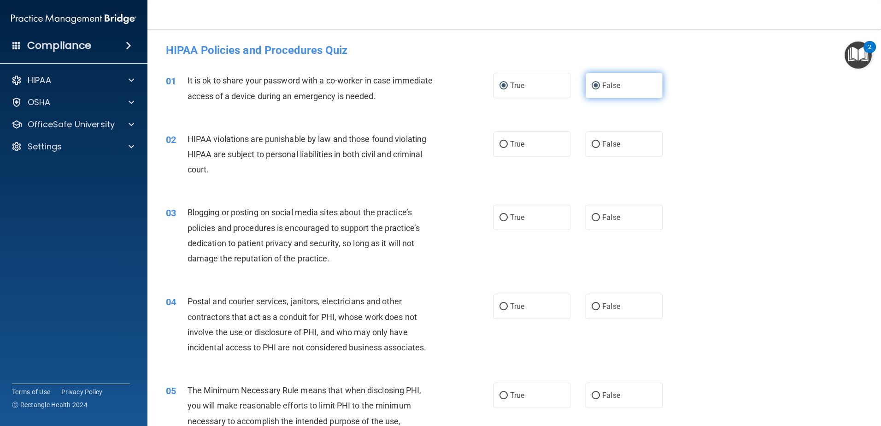
radio input "false"
click at [500, 143] on input "True" at bounding box center [503, 144] width 8 height 7
radio input "true"
click at [593, 215] on input "False" at bounding box center [596, 217] width 8 height 7
radio input "true"
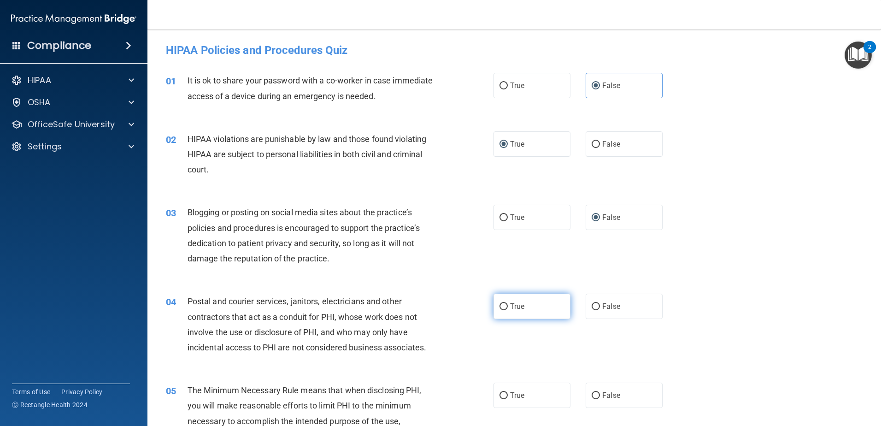
click at [500, 305] on input "True" at bounding box center [503, 306] width 8 height 7
radio input "true"
click at [500, 393] on input "True" at bounding box center [503, 395] width 8 height 7
radio input "true"
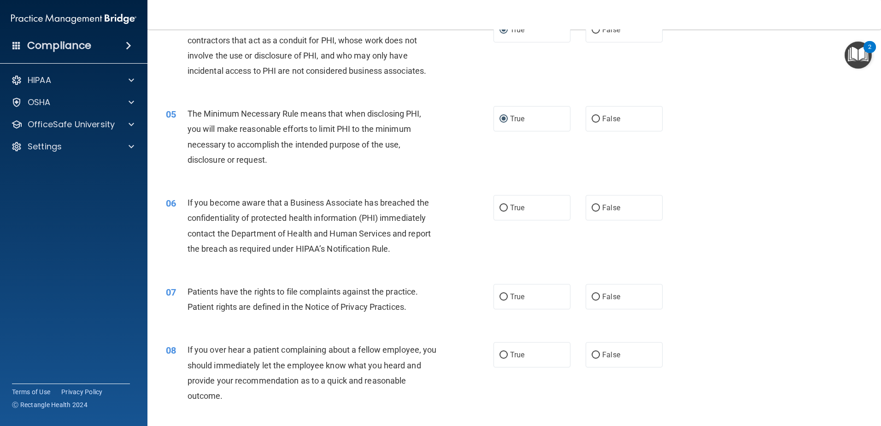
scroll to position [322, 0]
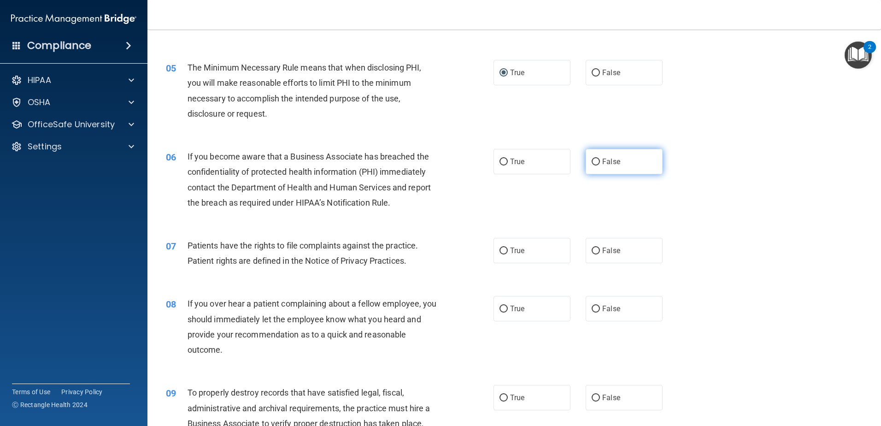
click at [592, 160] on input "False" at bounding box center [596, 161] width 8 height 7
radio input "true"
click at [501, 251] on input "True" at bounding box center [503, 250] width 8 height 7
radio input "true"
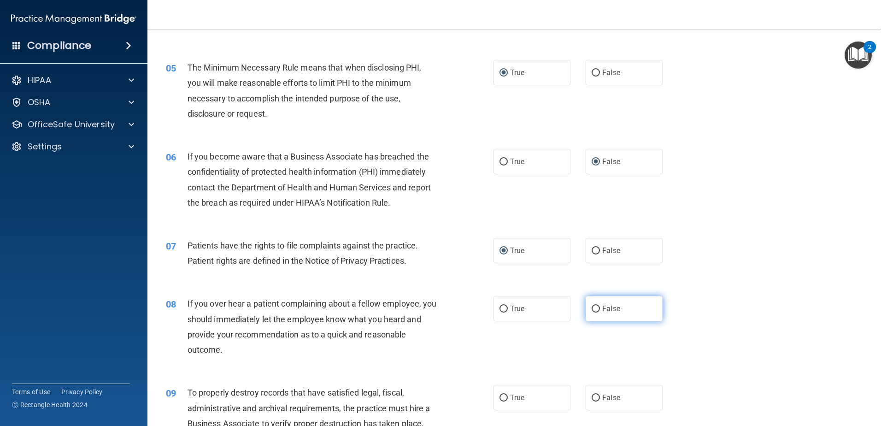
click at [593, 307] on input "False" at bounding box center [596, 308] width 8 height 7
radio input "true"
click at [596, 394] on label "False" at bounding box center [624, 397] width 77 height 25
click at [596, 394] on input "False" at bounding box center [596, 397] width 8 height 7
radio input "true"
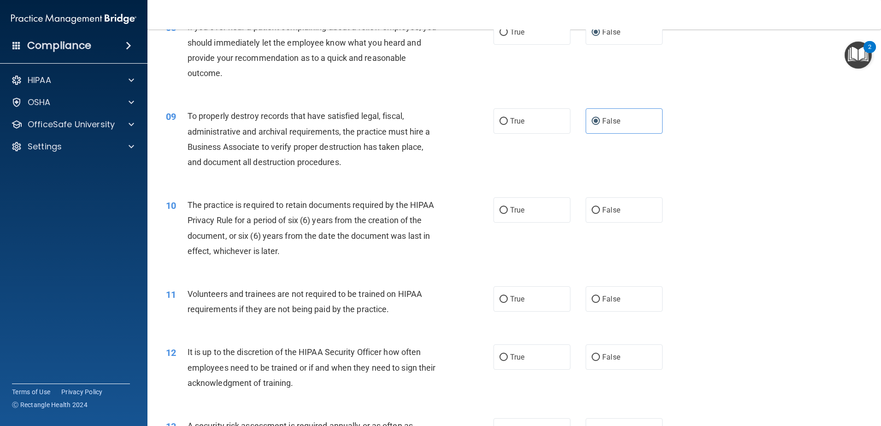
scroll to position [645, 0]
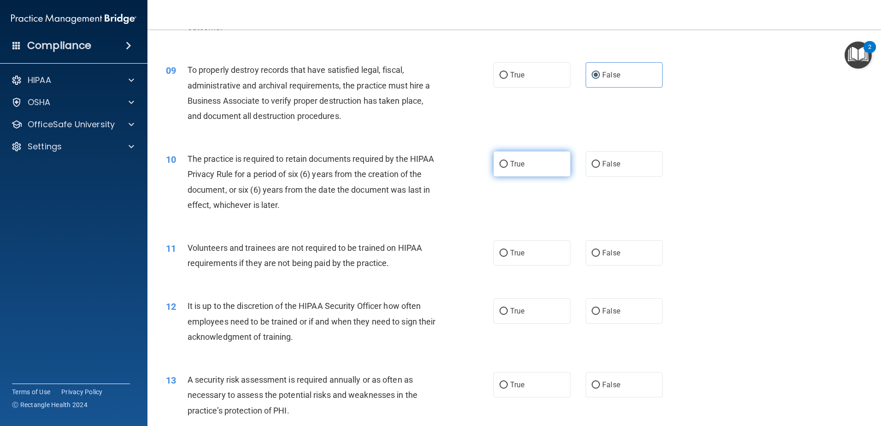
click at [500, 163] on input "True" at bounding box center [503, 164] width 8 height 7
radio input "true"
click at [597, 251] on label "False" at bounding box center [624, 252] width 77 height 25
click at [597, 251] on input "False" at bounding box center [596, 253] width 8 height 7
radio input "true"
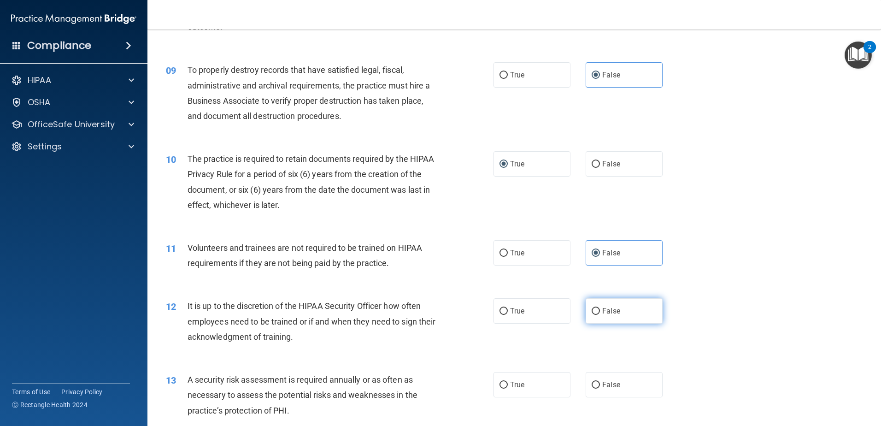
click at [592, 313] on input "False" at bounding box center [596, 311] width 8 height 7
radio input "true"
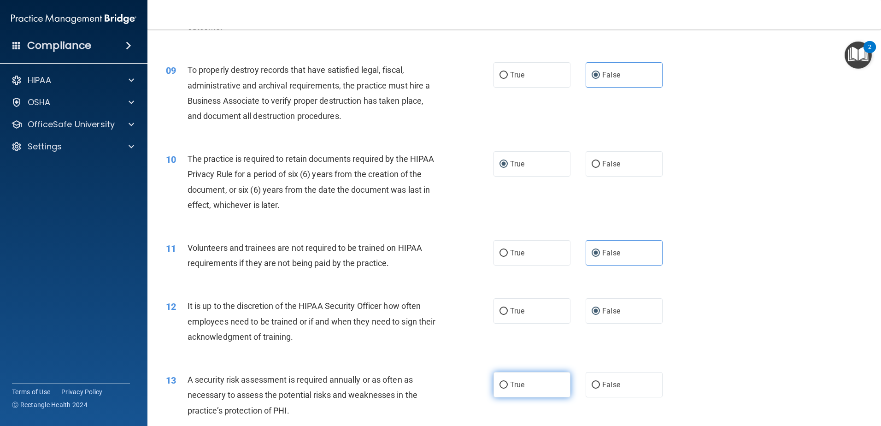
click at [499, 384] on input "True" at bounding box center [503, 384] width 8 height 7
radio input "true"
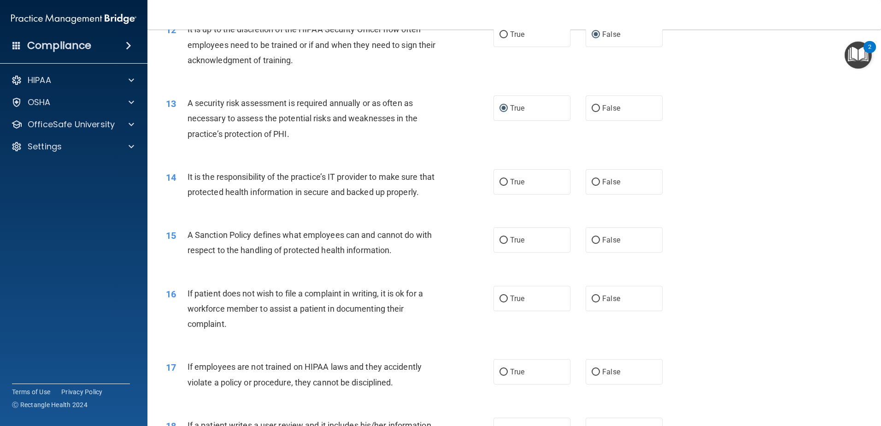
scroll to position [967, 0]
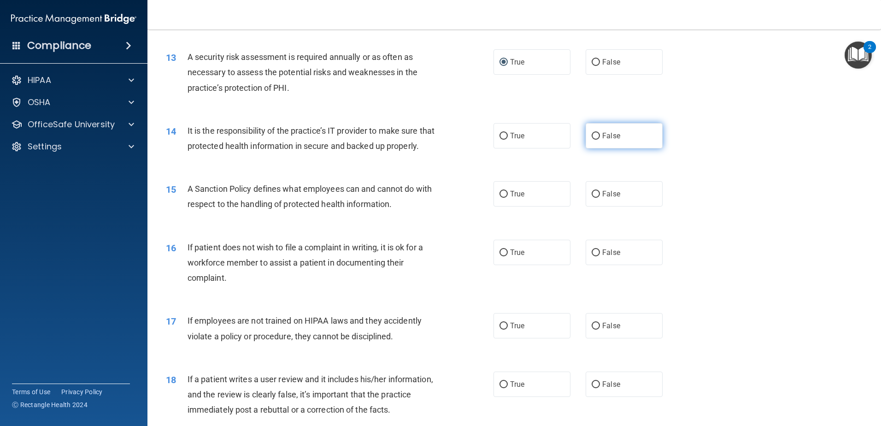
click at [592, 133] on input "False" at bounding box center [596, 136] width 8 height 7
radio input "true"
click at [592, 198] on input "False" at bounding box center [596, 194] width 8 height 7
radio input "true"
click at [501, 256] on input "True" at bounding box center [503, 252] width 8 height 7
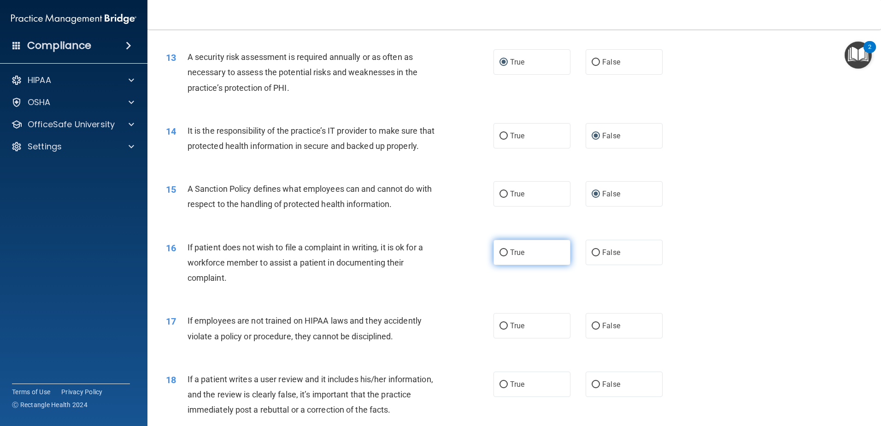
radio input "true"
click at [592, 329] on input "False" at bounding box center [596, 325] width 8 height 7
radio input "true"
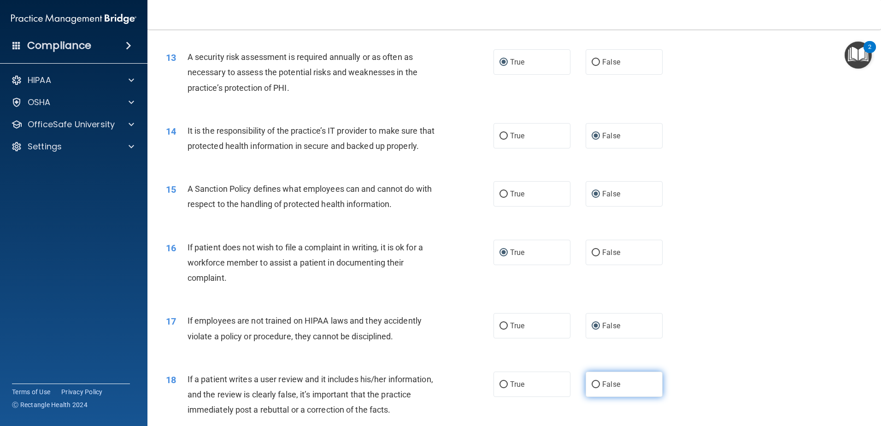
click at [594, 394] on label "False" at bounding box center [624, 383] width 77 height 25
click at [594, 388] on input "False" at bounding box center [596, 384] width 8 height 7
radio input "true"
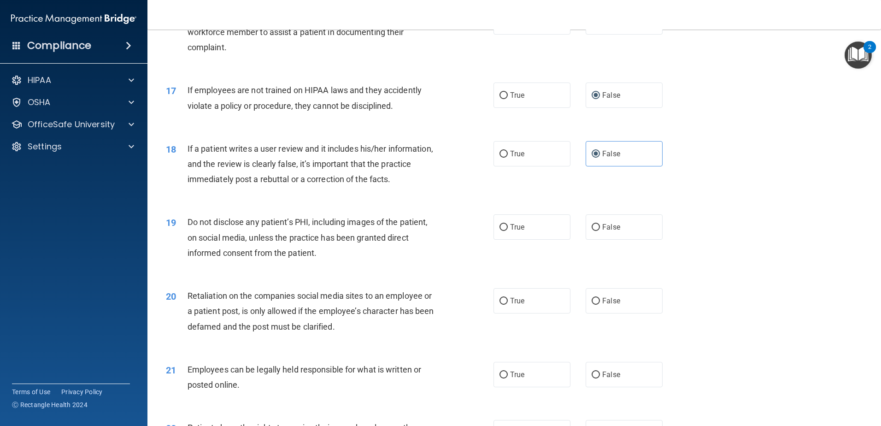
scroll to position [1244, 0]
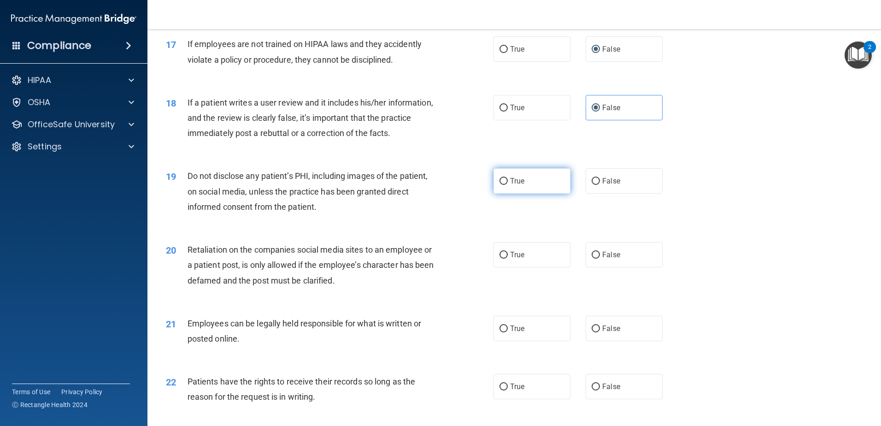
click at [504, 185] on input "True" at bounding box center [503, 181] width 8 height 7
radio input "true"
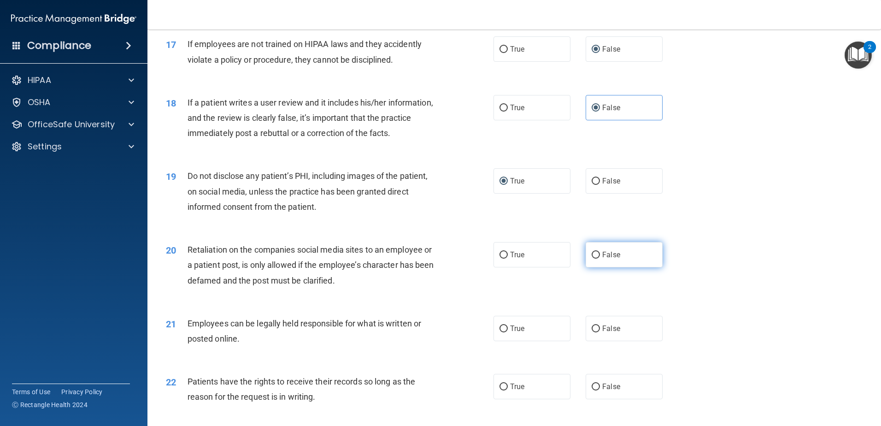
click at [596, 267] on label "False" at bounding box center [624, 254] width 77 height 25
click at [596, 258] on input "False" at bounding box center [596, 255] width 8 height 7
radio input "true"
click at [502, 332] on input "True" at bounding box center [503, 328] width 8 height 7
radio input "true"
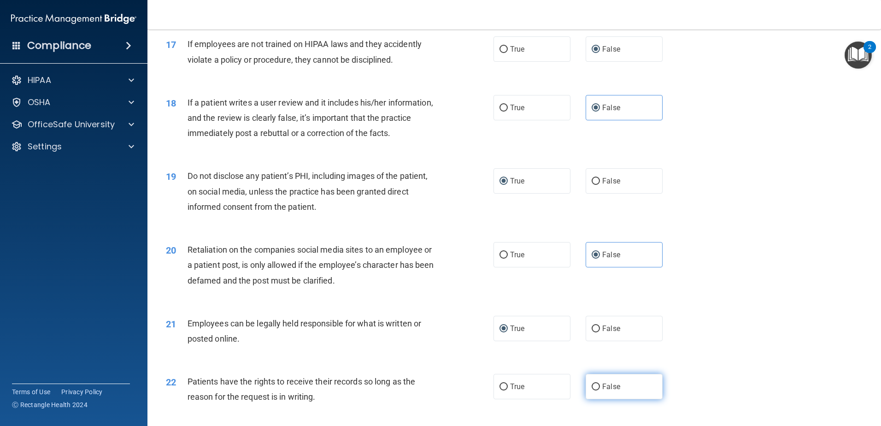
click at [592, 390] on input "False" at bounding box center [596, 386] width 8 height 7
radio input "true"
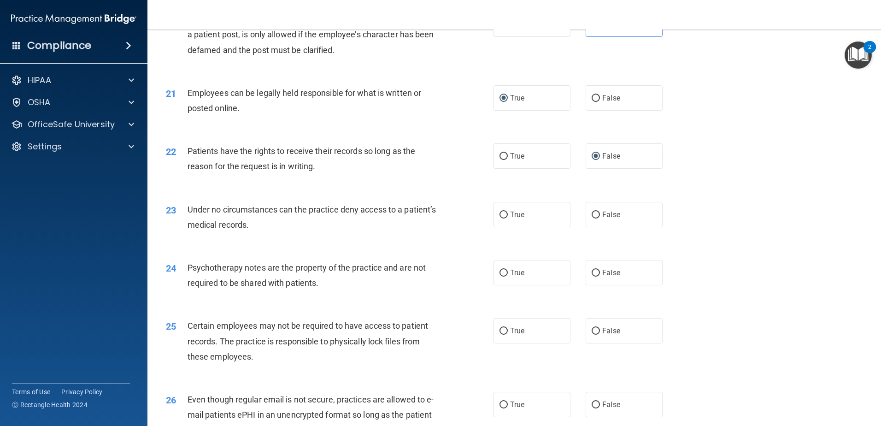
scroll to position [1520, 0]
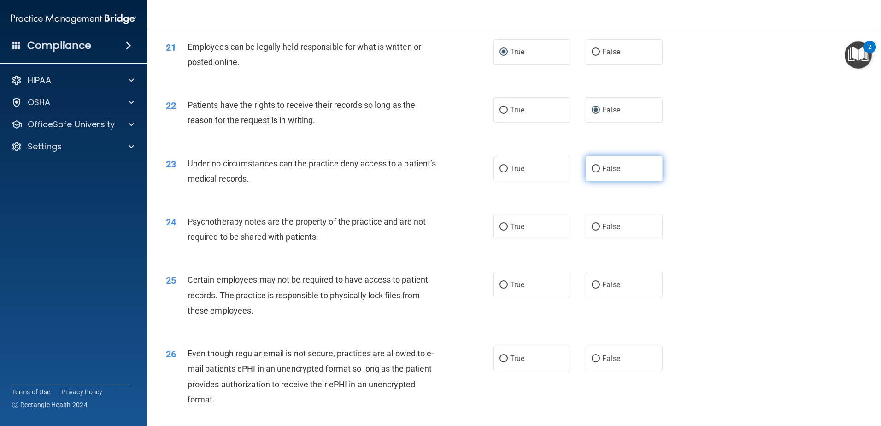
click at [595, 172] on input "False" at bounding box center [596, 168] width 8 height 7
radio input "true"
click at [500, 230] on input "True" at bounding box center [503, 226] width 8 height 7
radio input "true"
click at [500, 288] on input "True" at bounding box center [503, 284] width 8 height 7
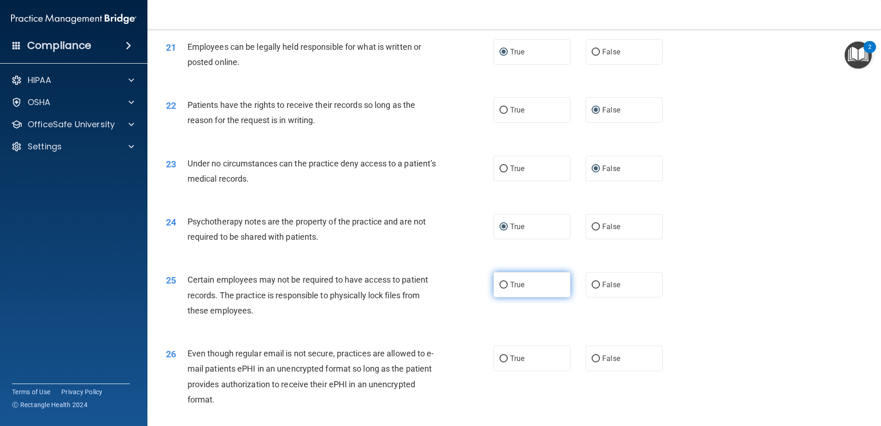
radio input "true"
click at [499, 362] on input "True" at bounding box center [503, 358] width 8 height 7
radio input "true"
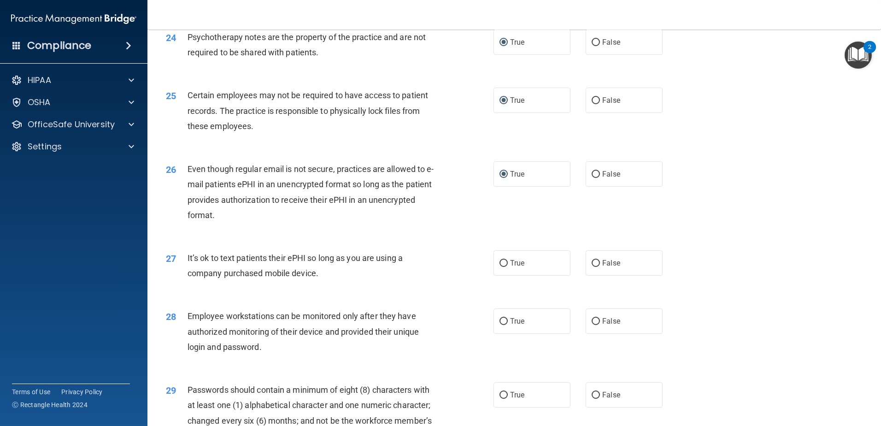
scroll to position [1751, 0]
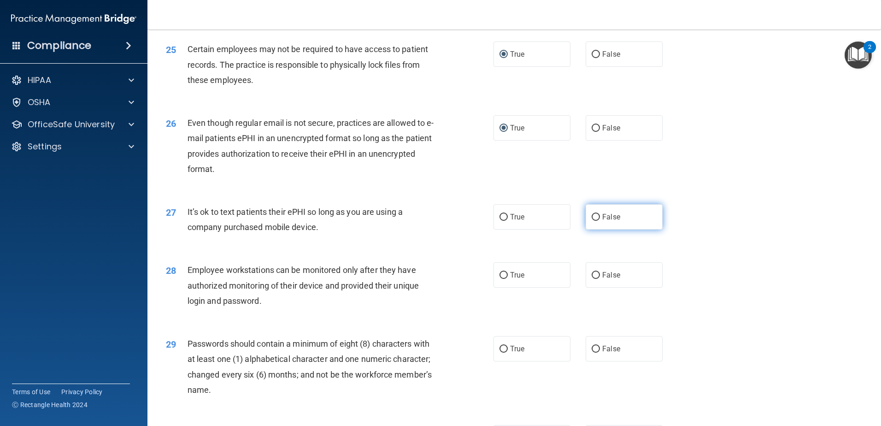
click at [592, 221] on input "False" at bounding box center [596, 217] width 8 height 7
radio input "true"
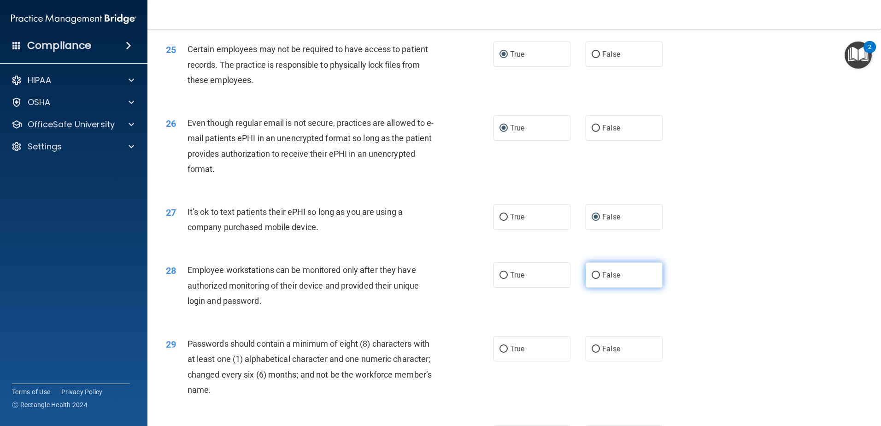
click at [595, 279] on input "False" at bounding box center [596, 275] width 8 height 7
radio input "true"
click at [502, 352] on input "True" at bounding box center [503, 349] width 8 height 7
radio input "true"
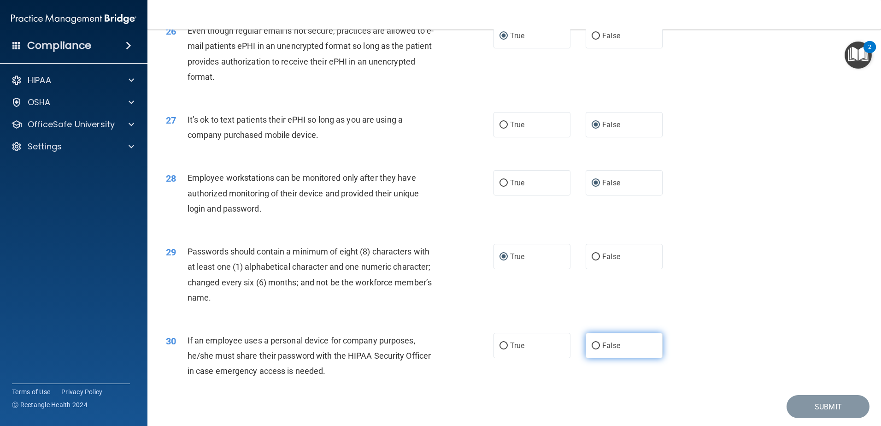
click at [592, 349] on input "False" at bounding box center [596, 345] width 8 height 7
radio input "true"
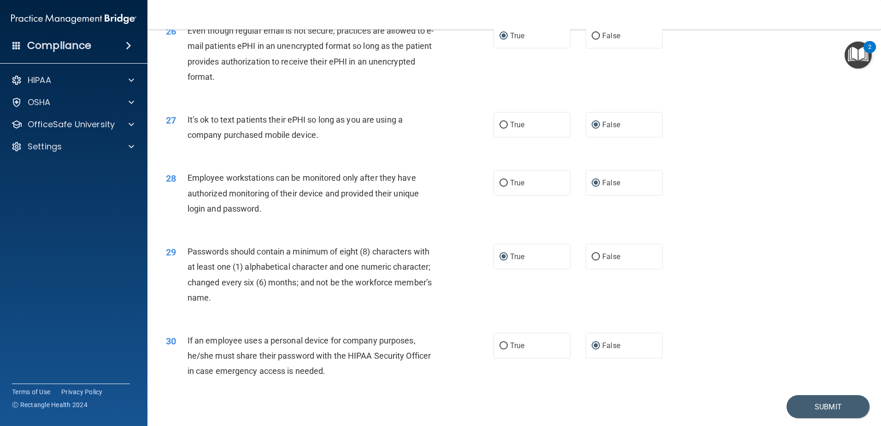
scroll to position [1887, 0]
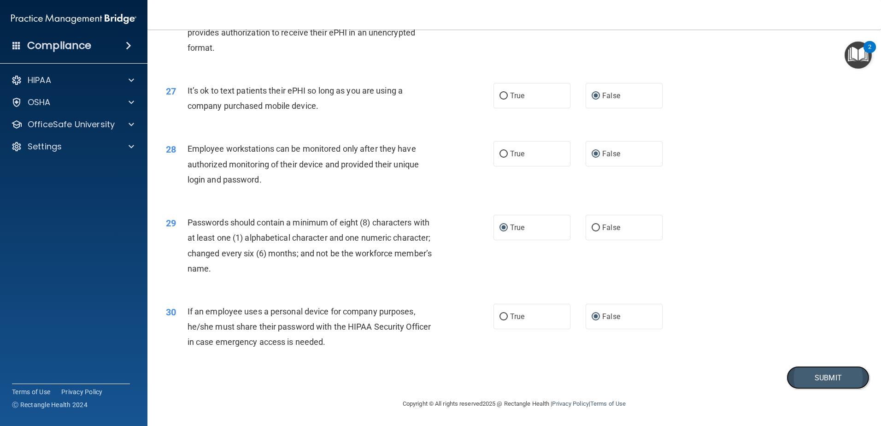
click at [826, 380] on button "Submit" at bounding box center [827, 377] width 83 height 23
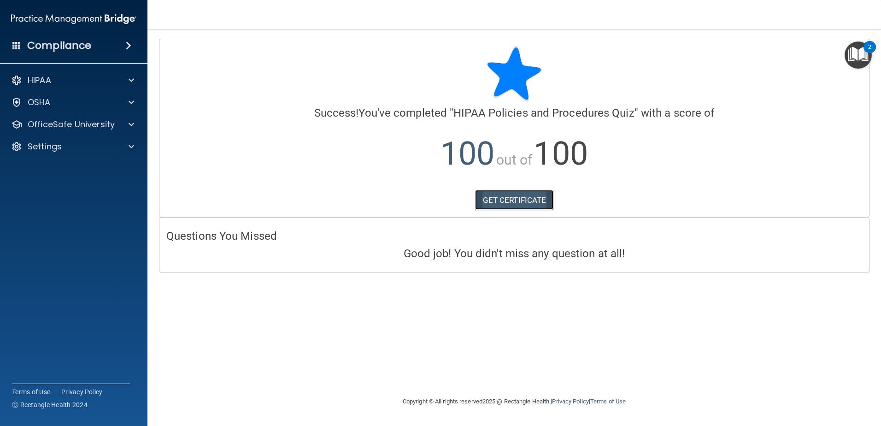
click at [518, 196] on link "GET CERTIFICATE" at bounding box center [514, 200] width 79 height 20
click at [134, 102] on span at bounding box center [132, 102] width 6 height 11
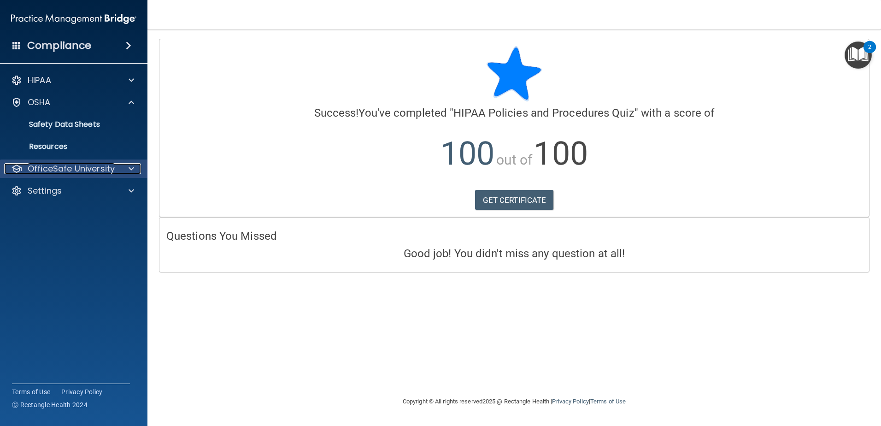
click at [130, 167] on span at bounding box center [132, 168] width 6 height 11
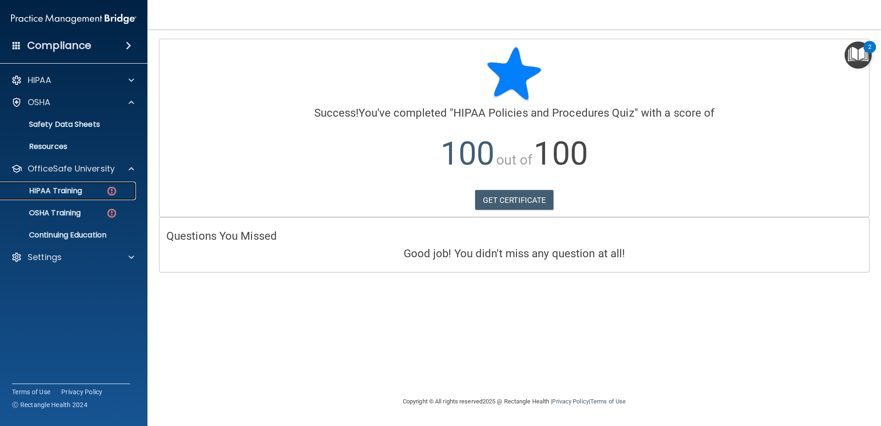
click at [76, 189] on p "HIPAA Training" at bounding box center [44, 190] width 76 height 9
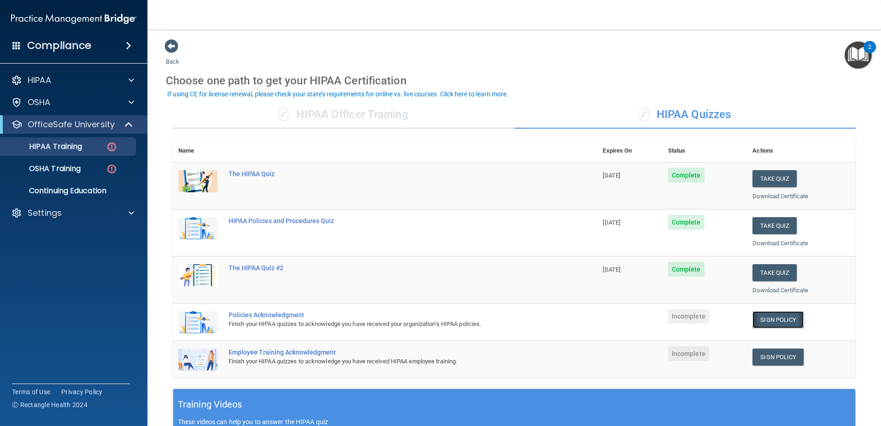
click at [768, 316] on link "Sign Policy" at bounding box center [777, 319] width 51 height 17
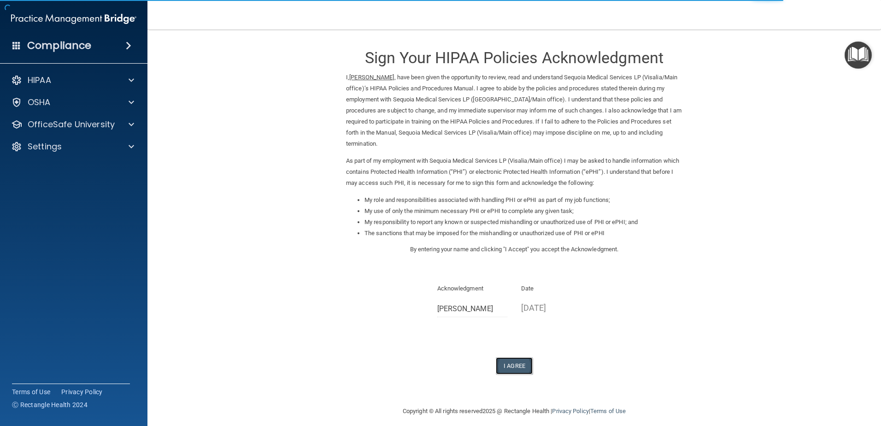
click at [506, 364] on button "I Agree" at bounding box center [514, 365] width 37 height 17
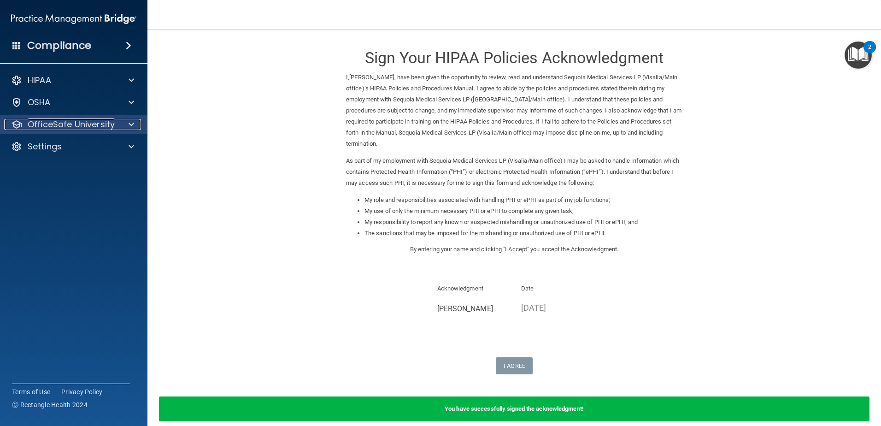
click at [129, 123] on span at bounding box center [132, 124] width 6 height 11
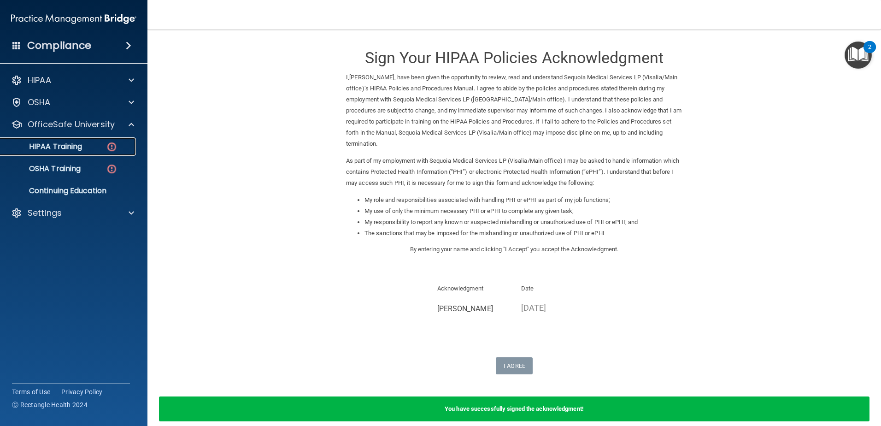
click at [85, 146] on div "HIPAA Training" at bounding box center [69, 146] width 126 height 9
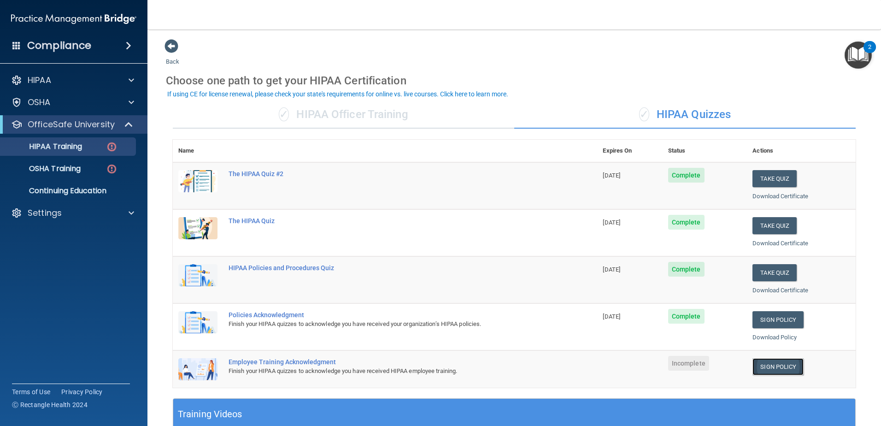
click at [770, 363] on link "Sign Policy" at bounding box center [777, 366] width 51 height 17
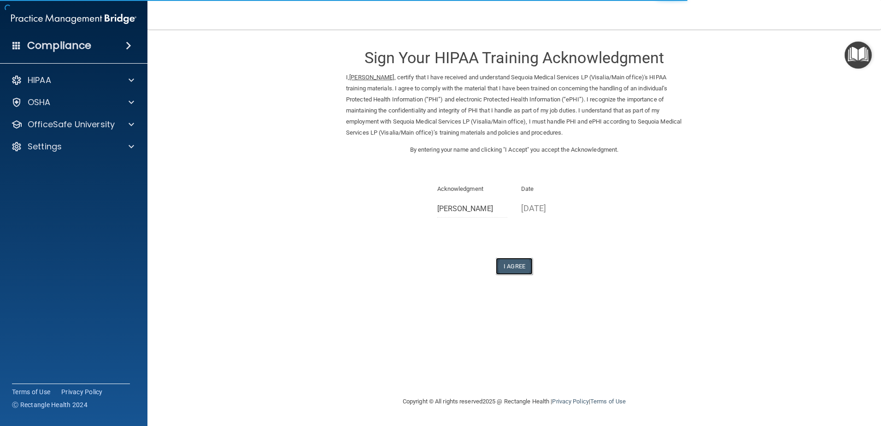
click at [515, 265] on button "I Agree" at bounding box center [514, 266] width 37 height 17
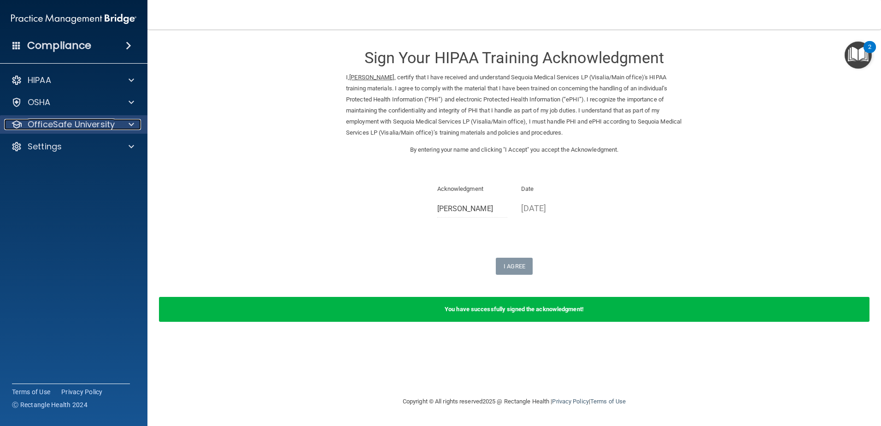
click at [101, 121] on p "OfficeSafe University" at bounding box center [71, 124] width 87 height 11
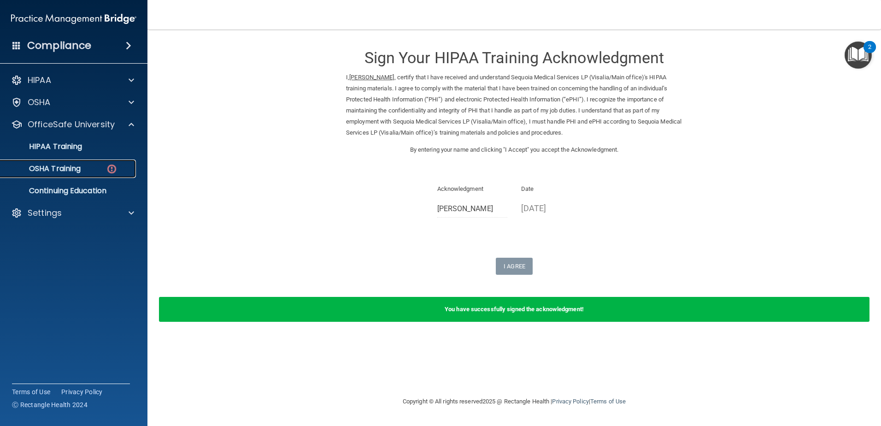
click at [85, 166] on div "OSHA Training" at bounding box center [69, 168] width 126 height 9
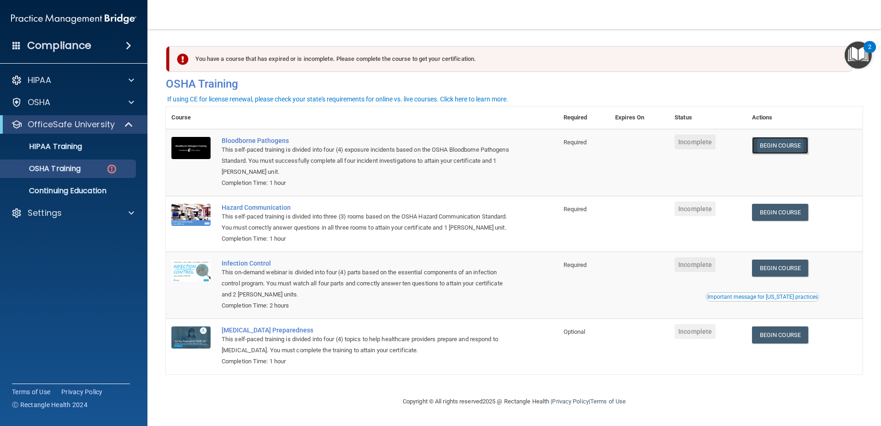
click at [776, 143] on link "Begin Course" at bounding box center [780, 145] width 56 height 17
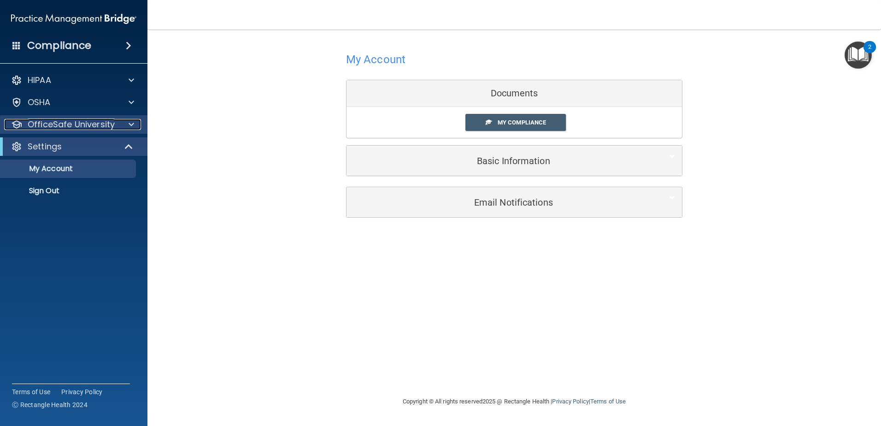
click at [131, 120] on span at bounding box center [132, 124] width 6 height 11
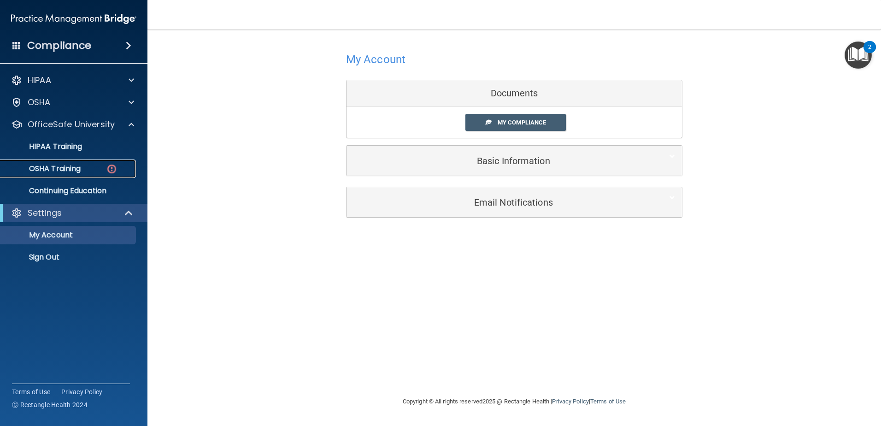
click at [92, 167] on div "OSHA Training" at bounding box center [69, 168] width 126 height 9
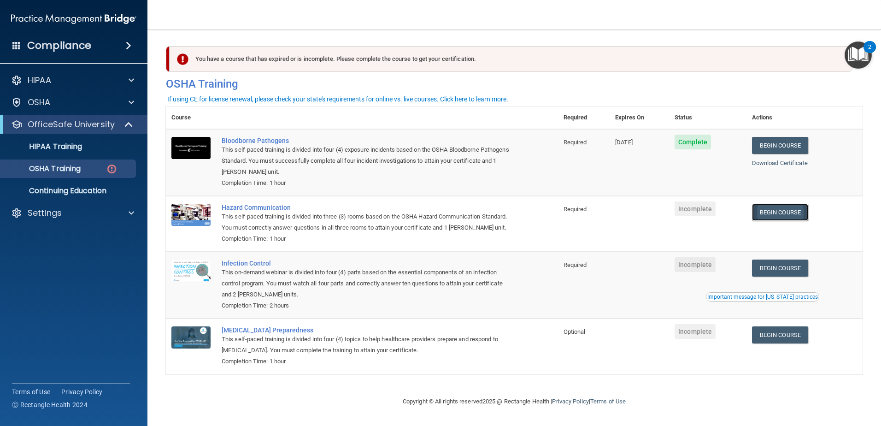
click at [779, 214] on link "Begin Course" at bounding box center [780, 212] width 56 height 17
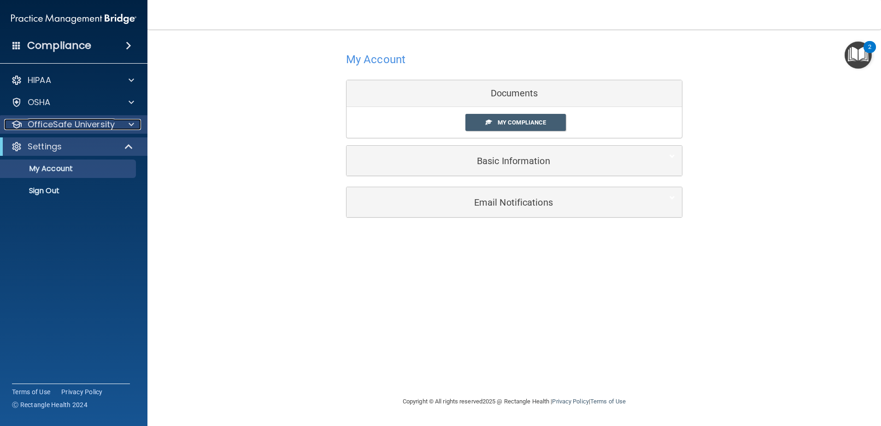
click at [126, 123] on div at bounding box center [129, 124] width 23 height 11
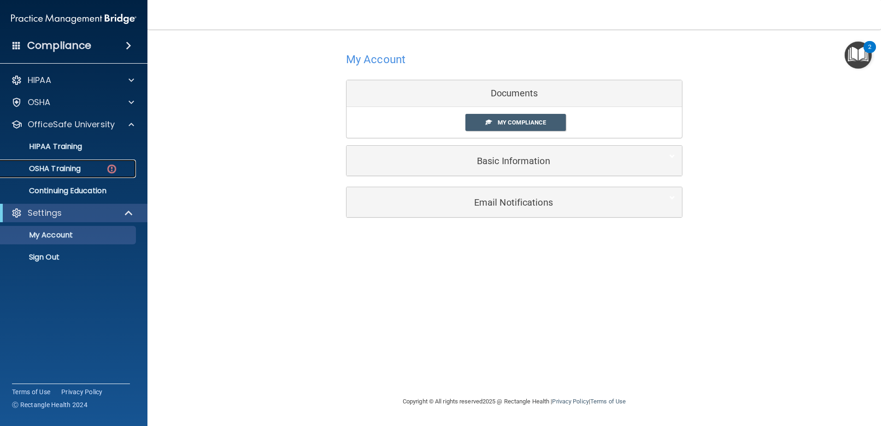
click at [78, 167] on p "OSHA Training" at bounding box center [43, 168] width 75 height 9
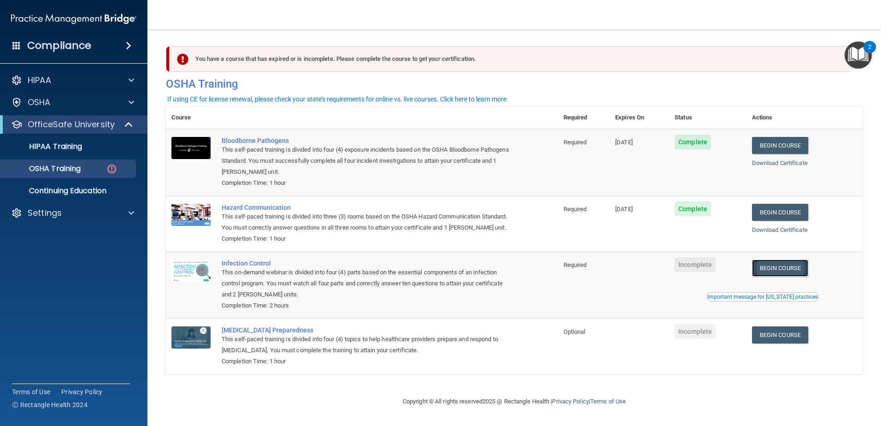
click at [773, 276] on link "Begin Course" at bounding box center [780, 267] width 56 height 17
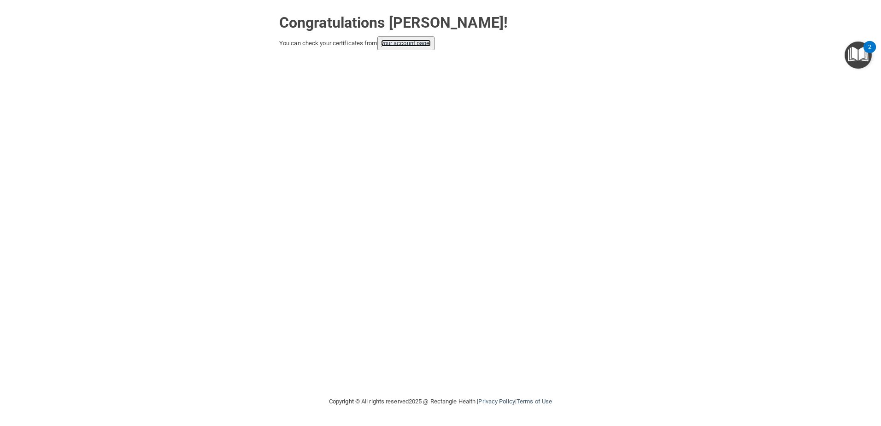
click at [426, 46] on link "your account page!" at bounding box center [406, 43] width 50 height 7
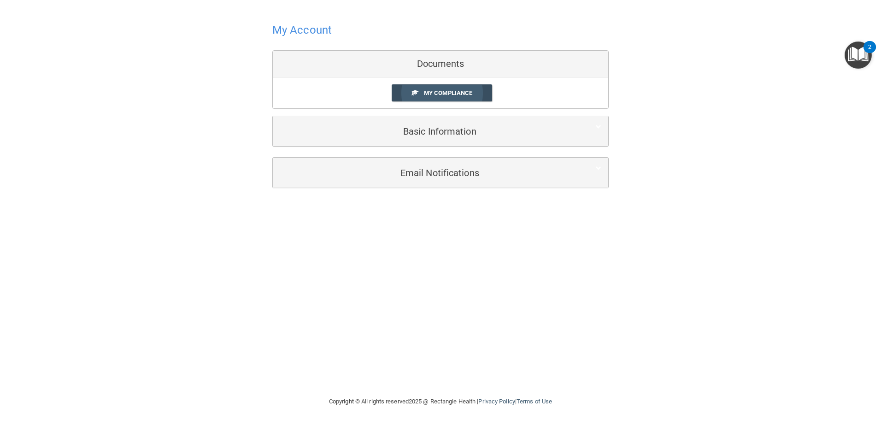
click at [441, 91] on span "My Compliance" at bounding box center [448, 92] width 48 height 7
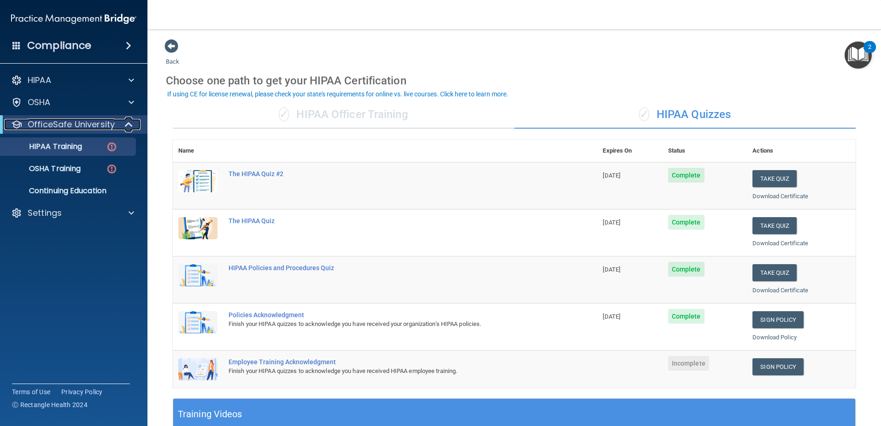
click at [82, 122] on p "OfficeSafe University" at bounding box center [71, 124] width 87 height 11
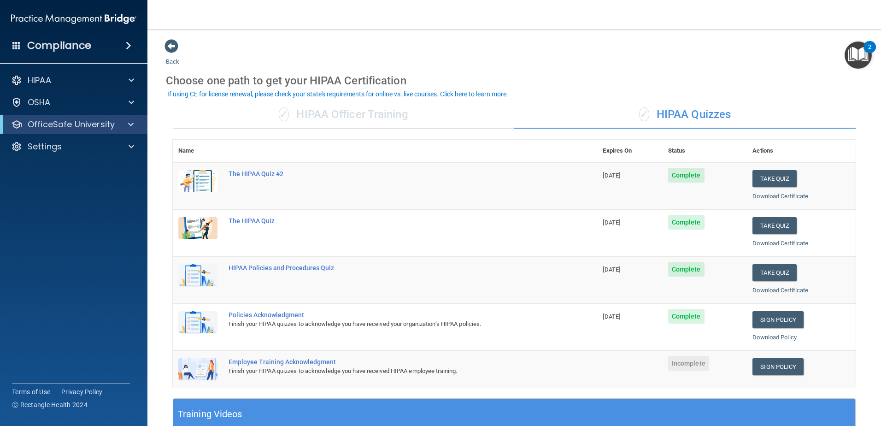
click at [83, 44] on h4 "Compliance" at bounding box center [59, 45] width 64 height 13
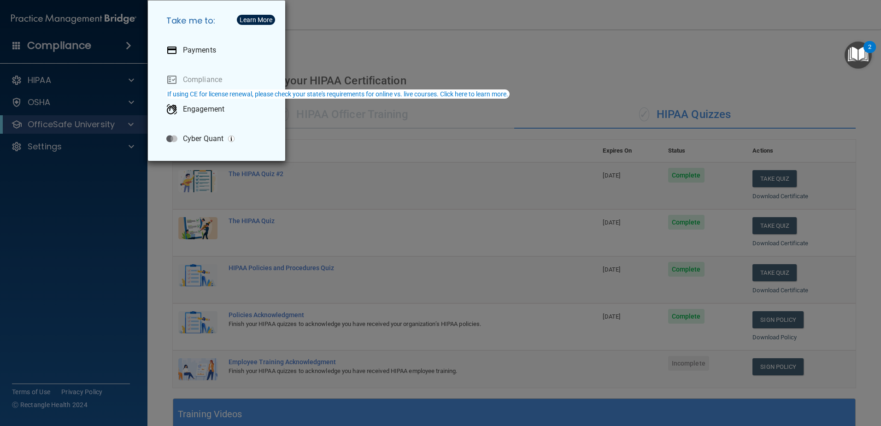
click at [88, 188] on div "Take me to: Payments Compliance Engagement Cyber Quant" at bounding box center [440, 213] width 881 height 426
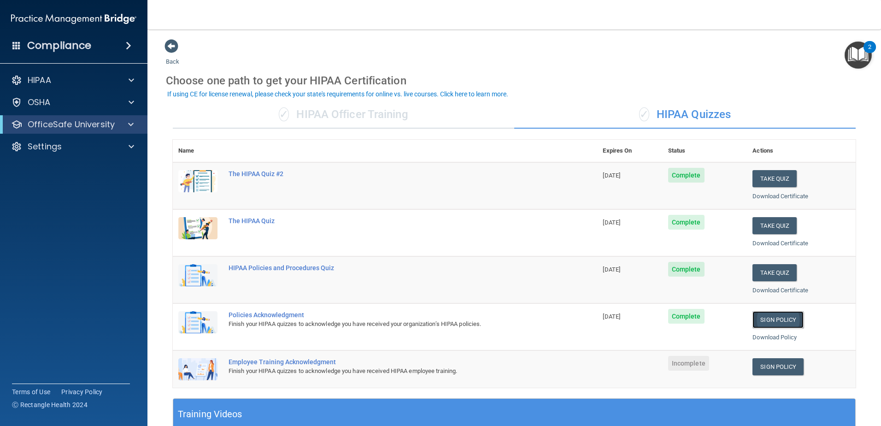
click at [770, 315] on link "Sign Policy" at bounding box center [777, 319] width 51 height 17
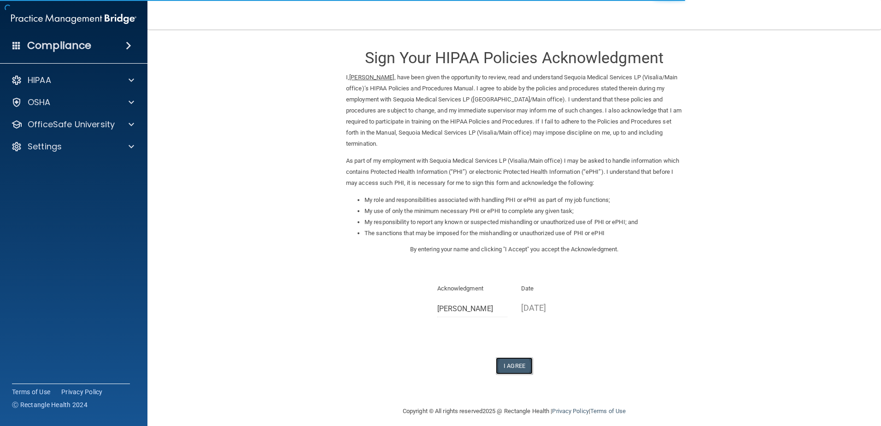
click at [516, 363] on button "I Agree" at bounding box center [514, 365] width 37 height 17
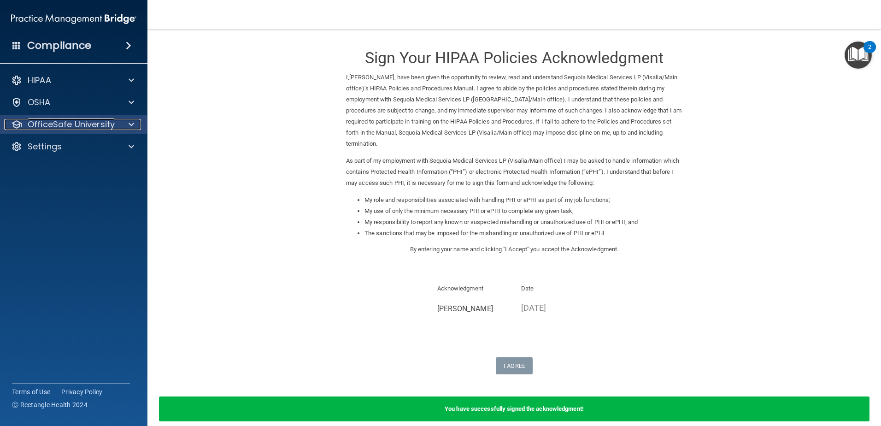
click at [133, 120] on span at bounding box center [132, 124] width 6 height 11
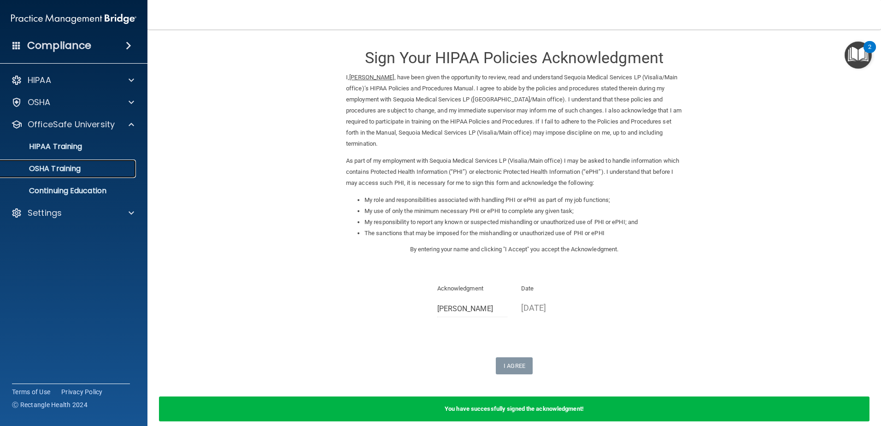
click at [82, 162] on link "OSHA Training" at bounding box center [63, 168] width 145 height 18
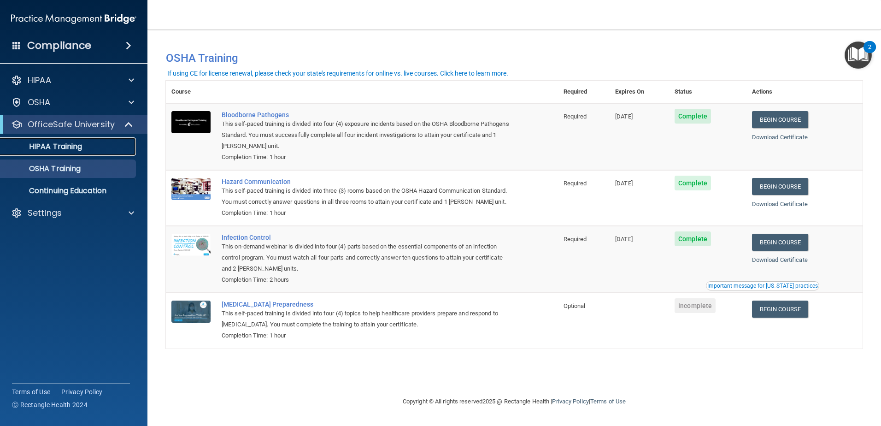
click at [85, 144] on div "HIPAA Training" at bounding box center [69, 146] width 126 height 9
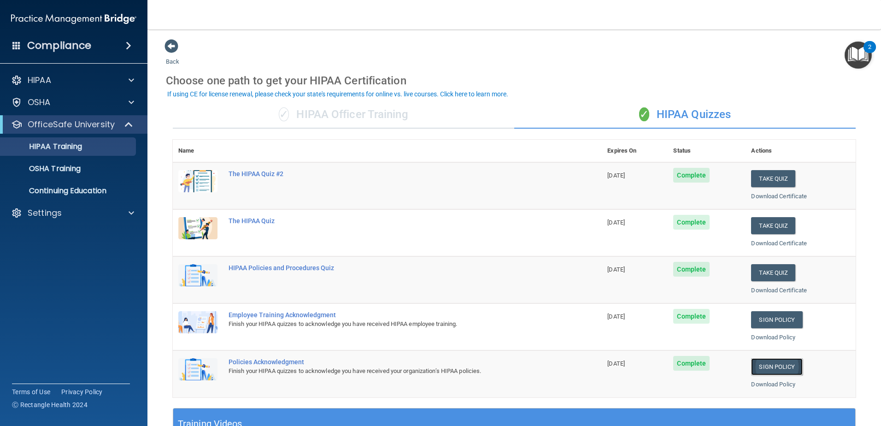
click at [769, 365] on link "Sign Policy" at bounding box center [776, 366] width 51 height 17
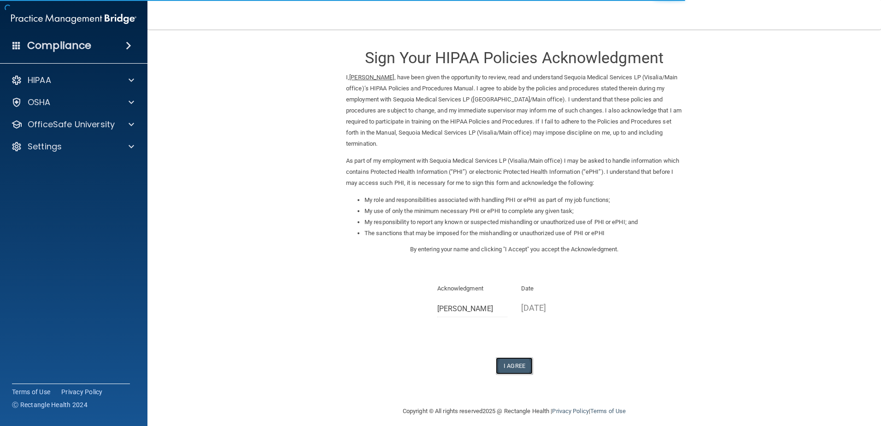
click at [509, 363] on button "I Agree" at bounding box center [514, 365] width 37 height 17
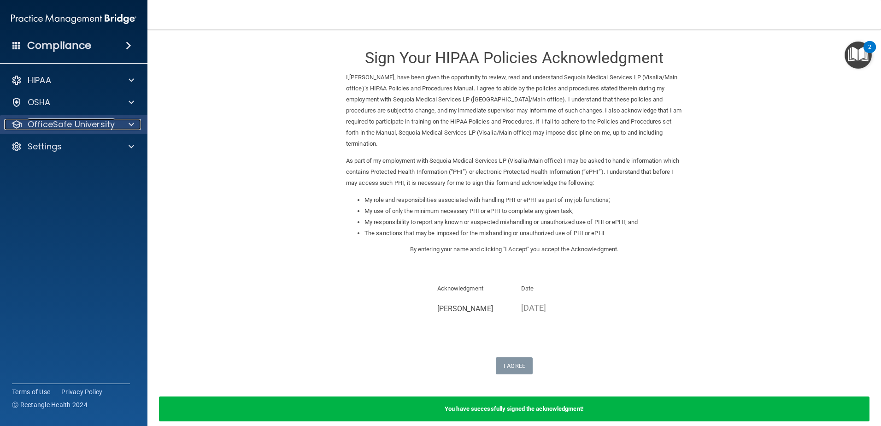
click at [131, 122] on span at bounding box center [132, 124] width 6 height 11
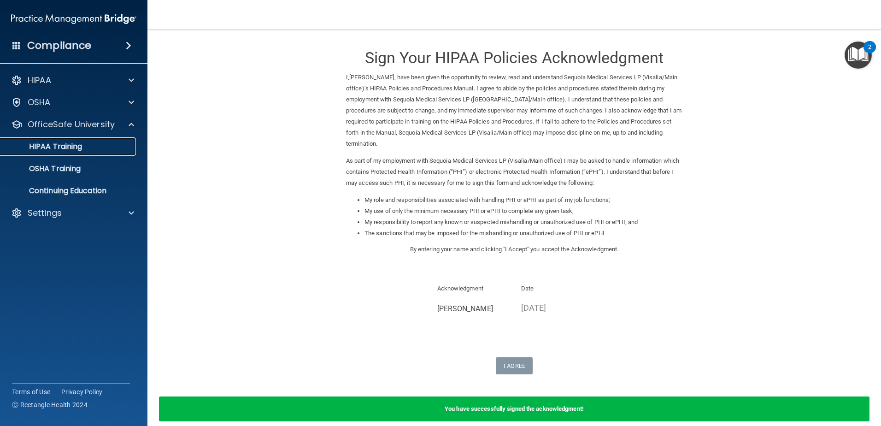
click at [64, 140] on link "HIPAA Training" at bounding box center [63, 146] width 145 height 18
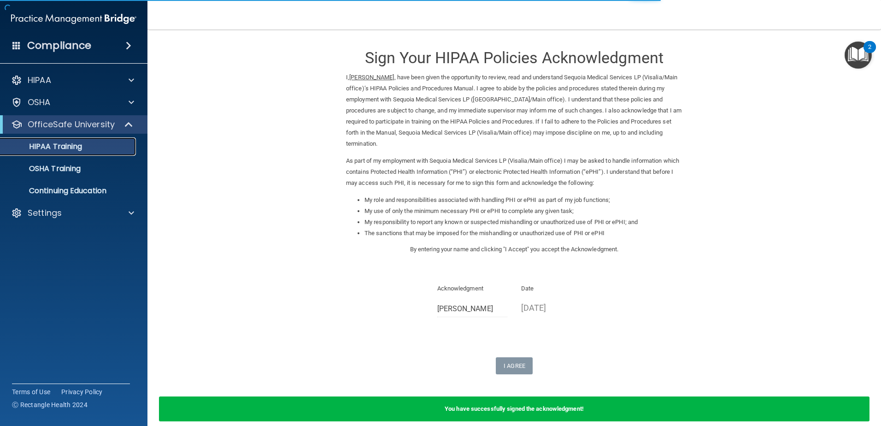
click at [65, 145] on p "HIPAA Training" at bounding box center [44, 146] width 76 height 9
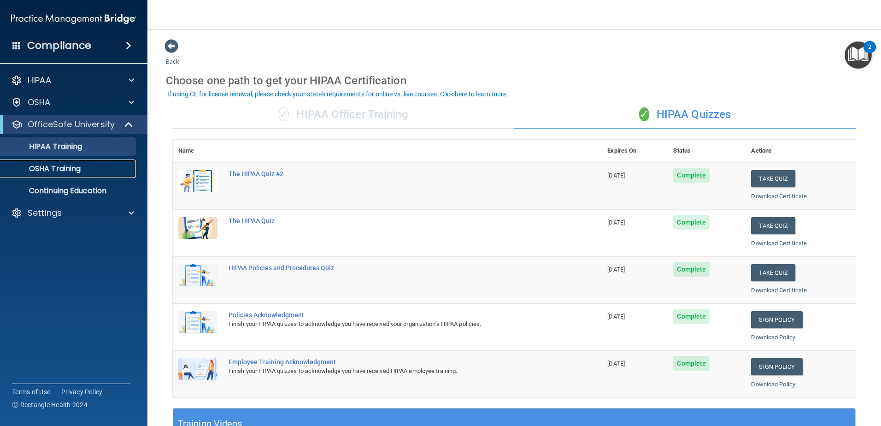
click at [66, 169] on p "OSHA Training" at bounding box center [43, 168] width 75 height 9
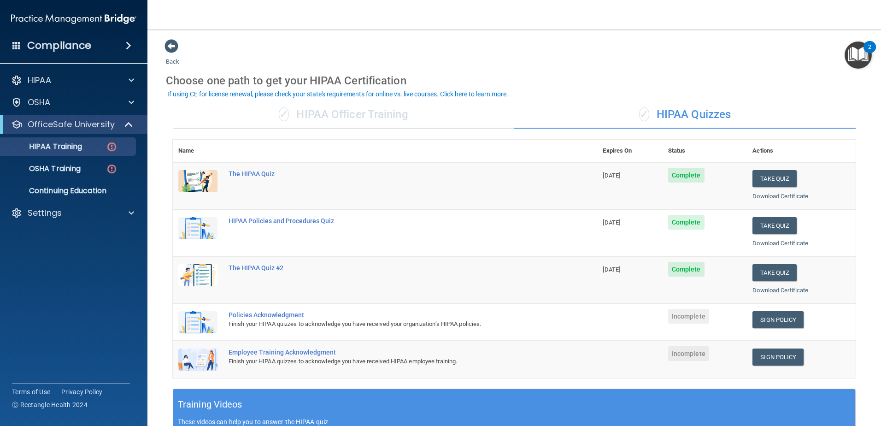
click at [81, 45] on h4 "Compliance" at bounding box center [59, 45] width 64 height 13
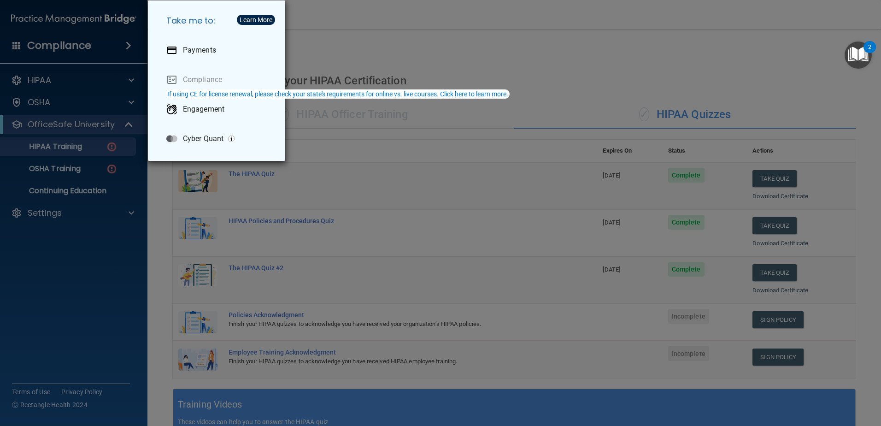
click at [71, 45] on div "Take me to: Payments Compliance Engagement Cyber Quant" at bounding box center [440, 213] width 881 height 426
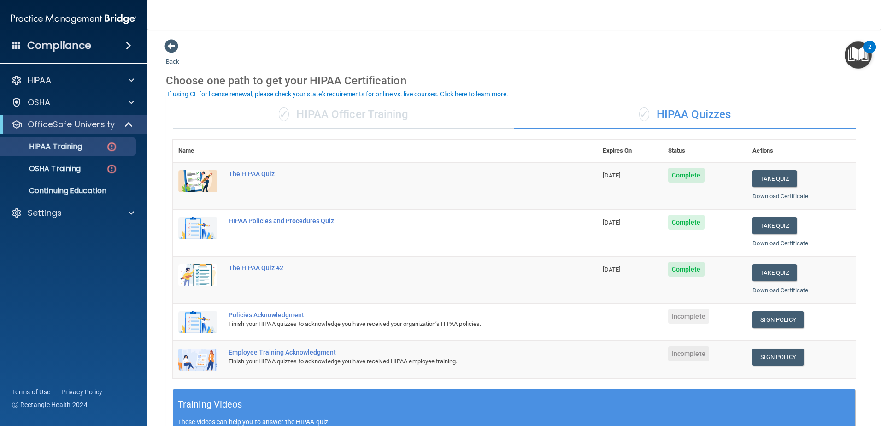
click at [89, 252] on accordion "HIPAA Documents and Policies Report an Incident Business Associates Emergency P…" at bounding box center [74, 186] width 148 height 239
click at [112, 144] on img at bounding box center [112, 147] width 12 height 12
click at [773, 321] on link "Sign Policy" at bounding box center [777, 319] width 51 height 17
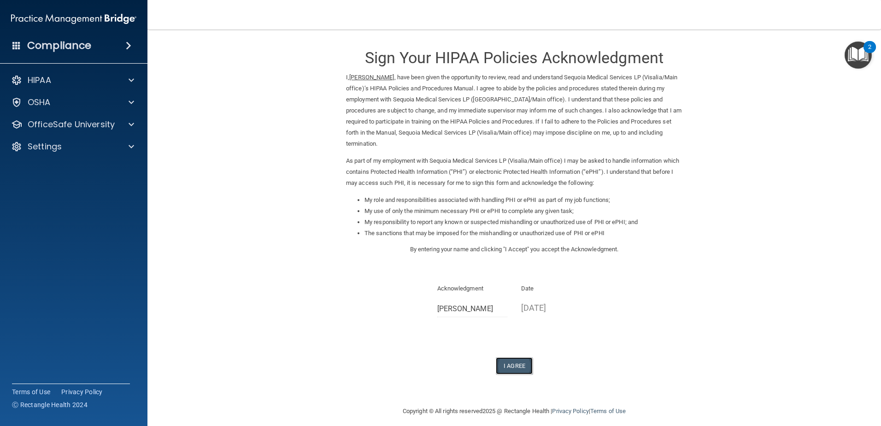
click at [507, 368] on button "I Agree" at bounding box center [514, 365] width 37 height 17
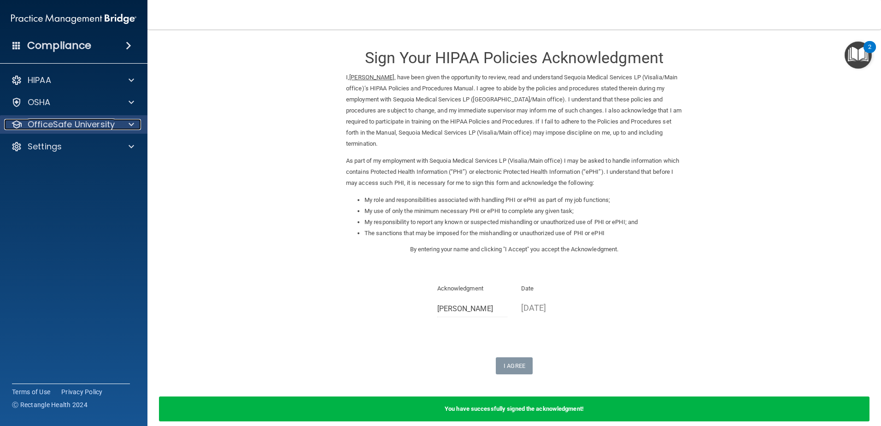
click at [127, 125] on div at bounding box center [129, 124] width 23 height 11
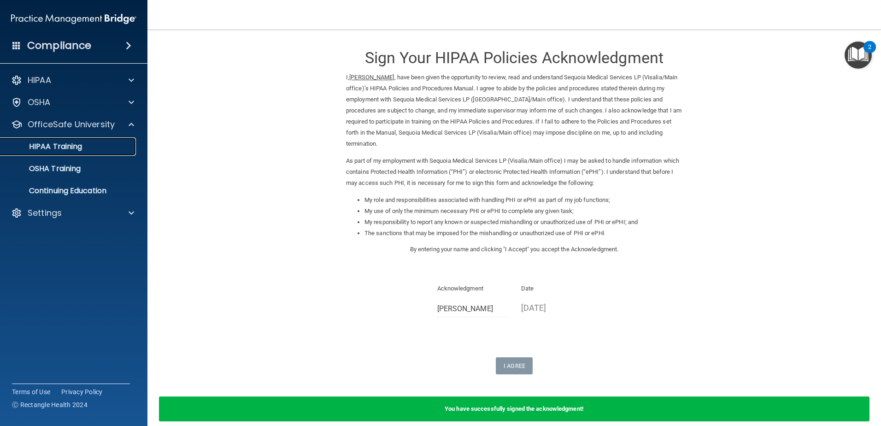
click at [88, 143] on div "HIPAA Training" at bounding box center [69, 146] width 126 height 9
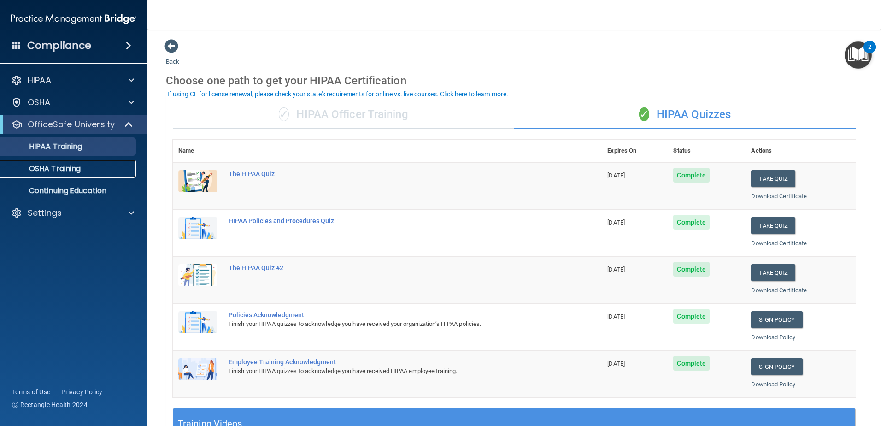
click at [85, 164] on div "OSHA Training" at bounding box center [69, 168] width 126 height 9
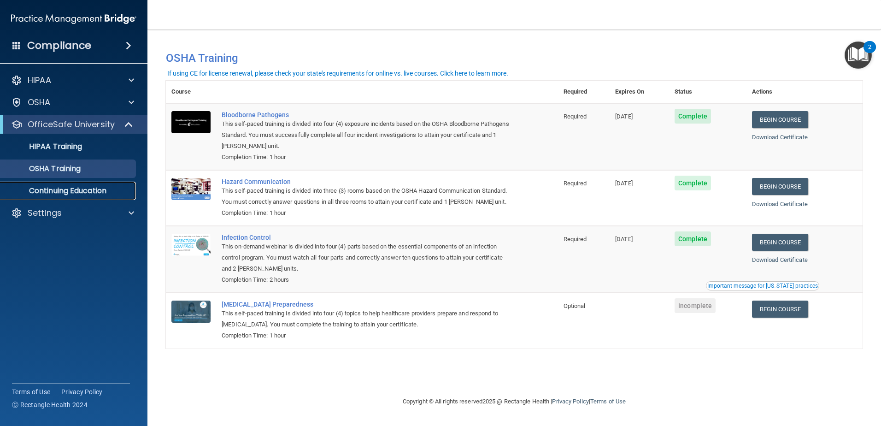
click at [87, 189] on p "Continuing Education" at bounding box center [69, 190] width 126 height 9
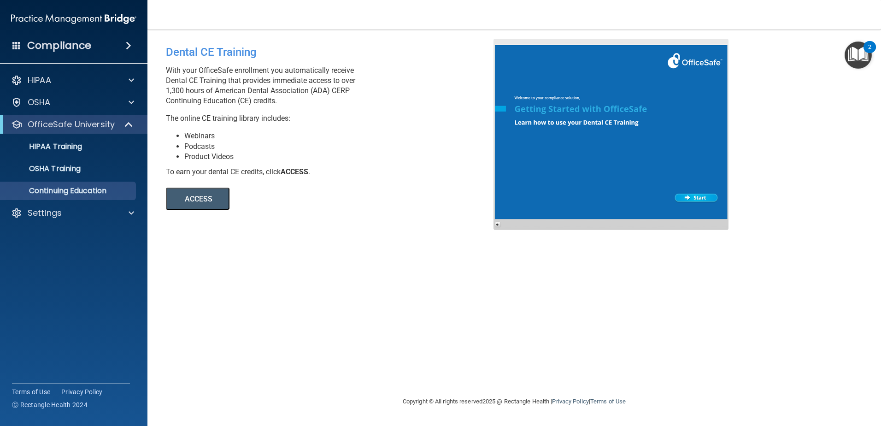
click at [104, 18] on img at bounding box center [73, 19] width 125 height 18
click at [103, 16] on img at bounding box center [73, 19] width 125 height 18
click at [131, 122] on span at bounding box center [130, 124] width 8 height 11
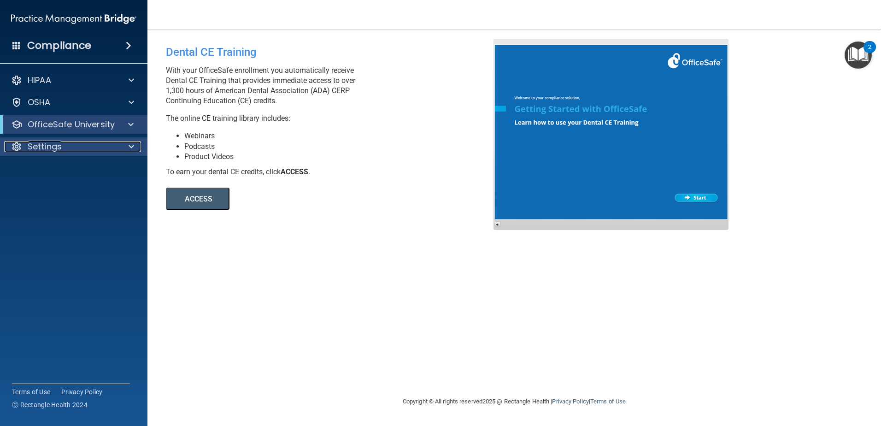
click at [125, 146] on div at bounding box center [129, 146] width 23 height 11
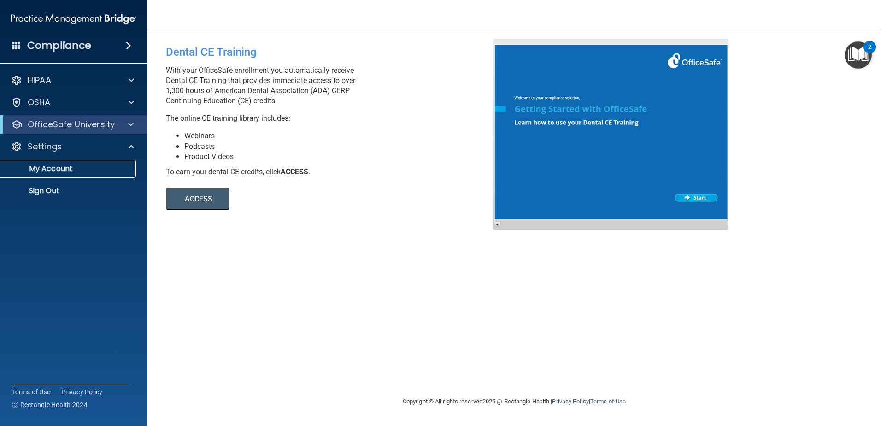
click at [100, 164] on p "My Account" at bounding box center [69, 168] width 126 height 9
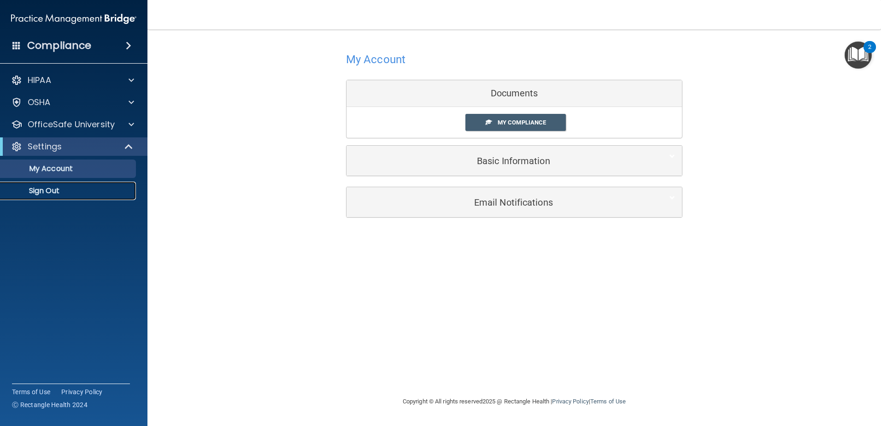
click at [72, 192] on p "Sign Out" at bounding box center [69, 190] width 126 height 9
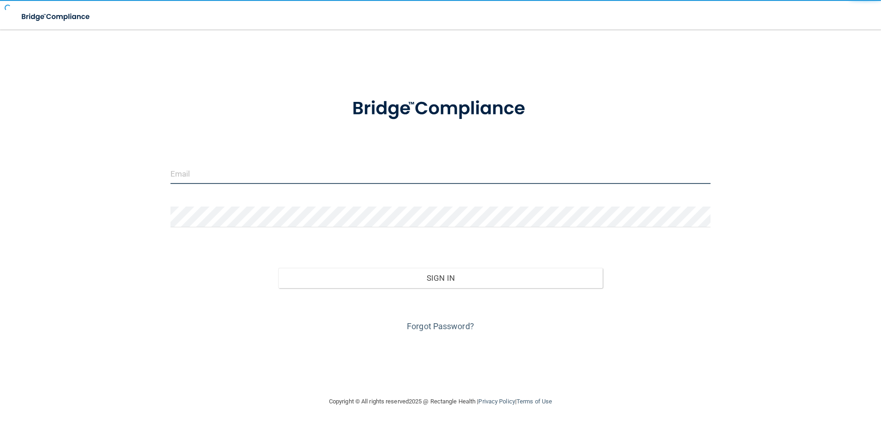
type input "[EMAIL_ADDRESS][DOMAIN_NAME]"
